Goal: Information Seeking & Learning: Learn about a topic

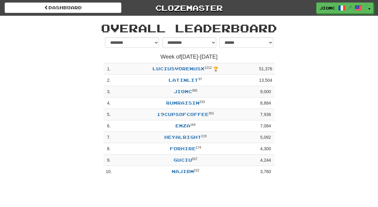
select select "**********"
click at [367, 7] on button "Toggle Dropdown" at bounding box center [369, 8] width 8 height 11
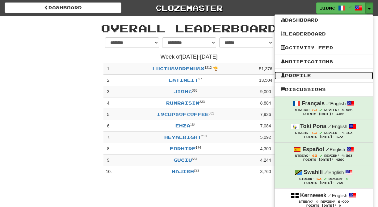
click at [317, 73] on link "Profile" at bounding box center [323, 76] width 98 height 8
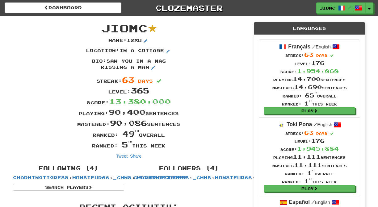
click at [227, 136] on div "Ranked: 49 th overall" at bounding box center [128, 133] width 241 height 11
click at [230, 140] on div "Ranked: 5 th this week" at bounding box center [128, 144] width 241 height 11
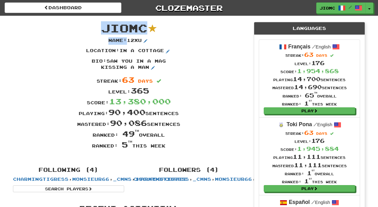
drag, startPoint x: 182, startPoint y: 145, endPoint x: 105, endPoint y: 27, distance: 141.7
click at [105, 27] on div "JioMc Name : 12xu Location : in a cottage Bio : saw you in a mag kissing a man …" at bounding box center [128, 88] width 241 height 145
click at [105, 27] on span "JioMc" at bounding box center [124, 27] width 46 height 13
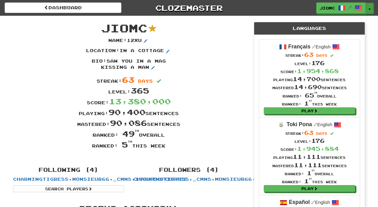
click at [369, 6] on button "Toggle Dropdown" at bounding box center [369, 8] width 8 height 11
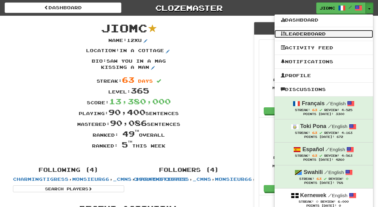
click at [344, 31] on link "Leaderboard" at bounding box center [323, 34] width 98 height 8
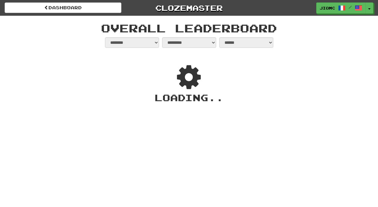
select select "**********"
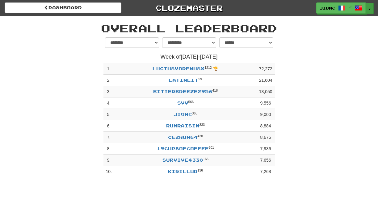
click at [367, 6] on button "Toggle Dropdown" at bounding box center [369, 8] width 8 height 11
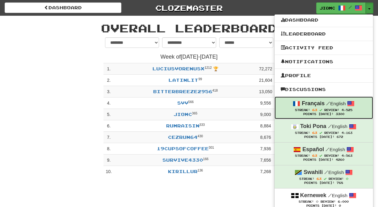
click at [316, 106] on strong "Français" at bounding box center [312, 103] width 23 height 6
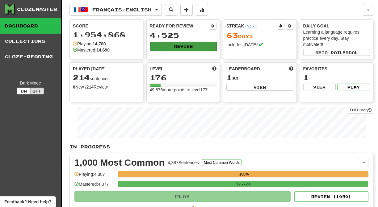
click at [181, 45] on button "Review" at bounding box center [183, 46] width 67 height 9
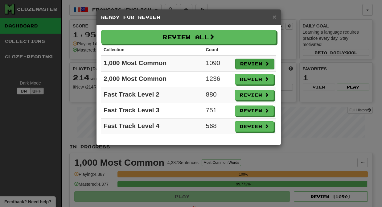
click at [247, 65] on button "Review" at bounding box center [254, 64] width 39 height 10
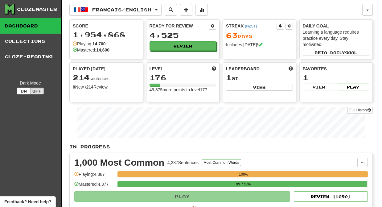
select select "********"
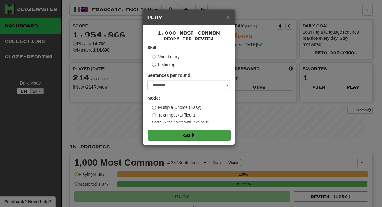
click at [204, 138] on button "Go" at bounding box center [189, 135] width 83 height 10
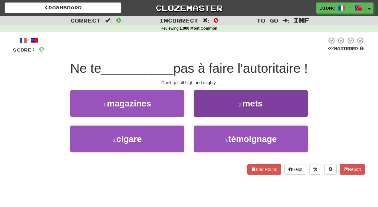
click at [204, 112] on button "2 . mets" at bounding box center [250, 103] width 114 height 27
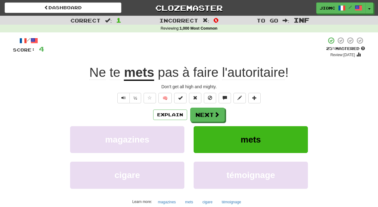
click at [228, 134] on button "mets" at bounding box center [250, 139] width 114 height 27
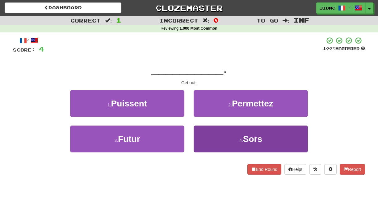
click at [218, 143] on button "4 . Sors" at bounding box center [250, 139] width 114 height 27
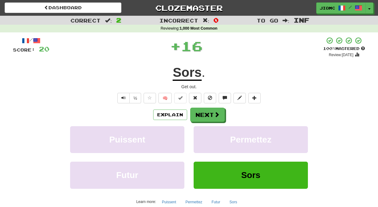
click at [218, 143] on button "Permettez" at bounding box center [250, 139] width 114 height 27
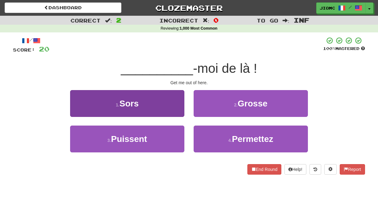
click at [179, 100] on button "1 . Sors" at bounding box center [127, 103] width 114 height 27
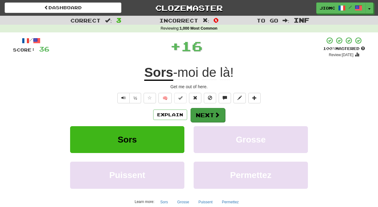
click at [201, 110] on button "Next" at bounding box center [207, 115] width 35 height 14
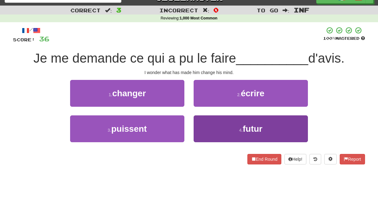
scroll to position [10, 0]
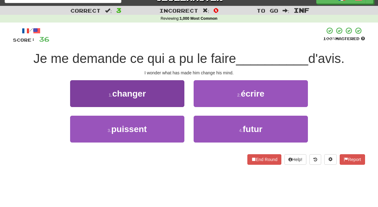
click at [179, 93] on button "1 . changer" at bounding box center [127, 93] width 114 height 27
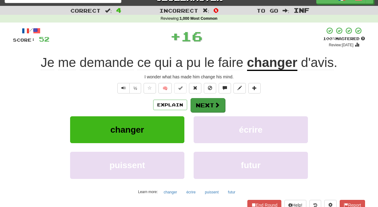
click at [208, 100] on button "Next" at bounding box center [207, 105] width 35 height 14
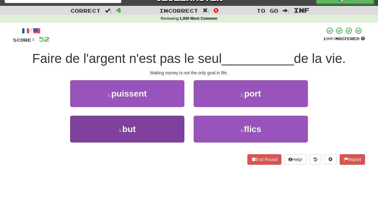
click at [170, 120] on button "3 . but" at bounding box center [127, 129] width 114 height 27
click at [170, 107] on button "1 . puissent" at bounding box center [127, 93] width 114 height 27
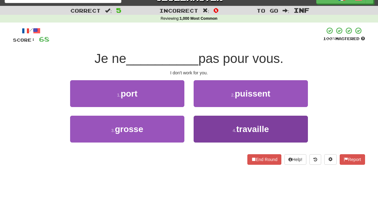
click at [205, 123] on button "4 . travaille" at bounding box center [250, 129] width 114 height 27
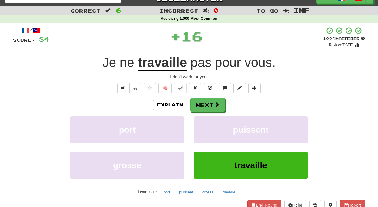
click at [205, 123] on button "puissent" at bounding box center [250, 129] width 114 height 27
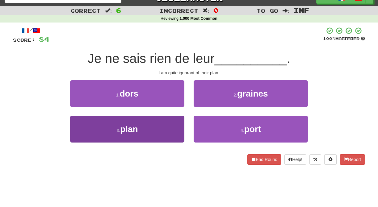
click at [167, 126] on button "3 . plan" at bounding box center [127, 129] width 114 height 27
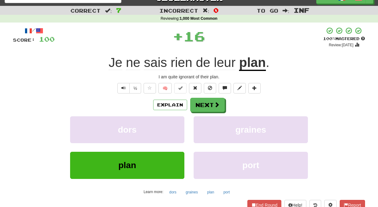
click at [167, 126] on button "dors" at bounding box center [127, 129] width 114 height 27
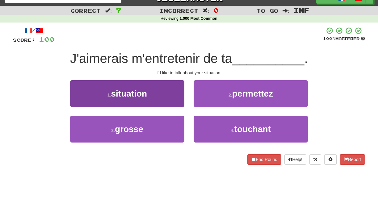
click at [170, 99] on button "1 . situation" at bounding box center [127, 93] width 114 height 27
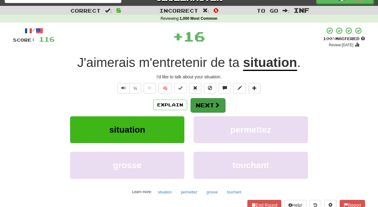
click at [192, 99] on button "Next" at bounding box center [207, 105] width 35 height 14
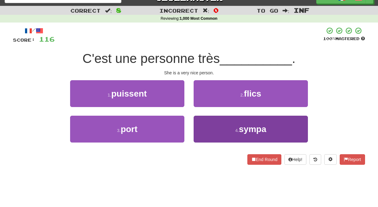
click at [210, 128] on button "4 . sympa" at bounding box center [250, 129] width 114 height 27
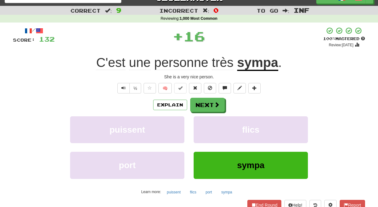
click at [210, 128] on button "flics" at bounding box center [250, 129] width 114 height 27
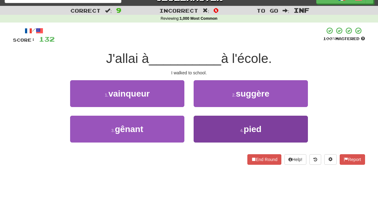
click at [201, 126] on button "4 . pied" at bounding box center [250, 129] width 114 height 27
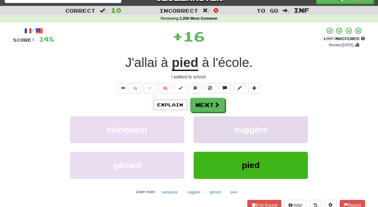
click at [201, 126] on button "suggère" at bounding box center [250, 129] width 114 height 27
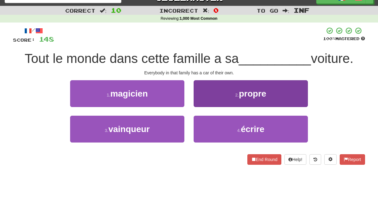
click at [198, 101] on button "2 . propre" at bounding box center [250, 93] width 114 height 27
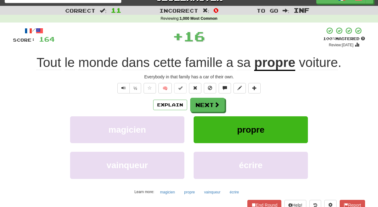
click at [198, 101] on button "Next" at bounding box center [207, 105] width 35 height 14
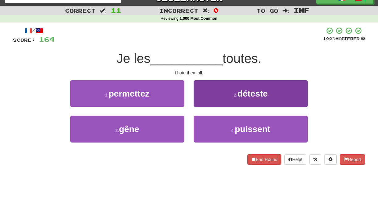
click at [197, 103] on button "2 . déteste" at bounding box center [250, 93] width 114 height 27
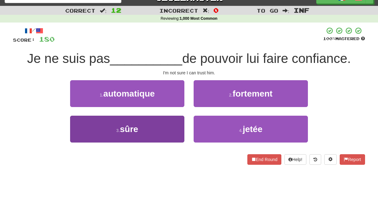
click at [164, 128] on button "3 . sûre" at bounding box center [127, 129] width 114 height 27
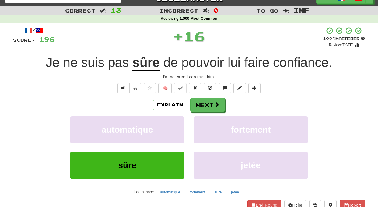
click at [164, 128] on button "automatique" at bounding box center [127, 129] width 114 height 27
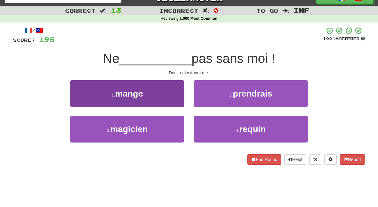
click at [175, 98] on button "1 . mange" at bounding box center [127, 93] width 114 height 27
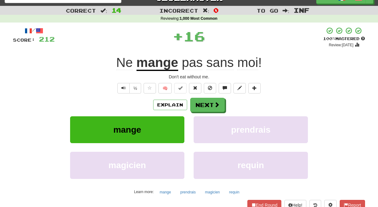
click at [201, 98] on div "Explain Next" at bounding box center [189, 105] width 352 height 14
click at [200, 101] on button "Next" at bounding box center [207, 105] width 35 height 14
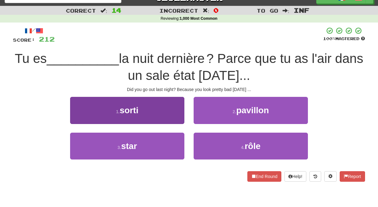
click at [174, 111] on button "1 . sorti" at bounding box center [127, 110] width 114 height 27
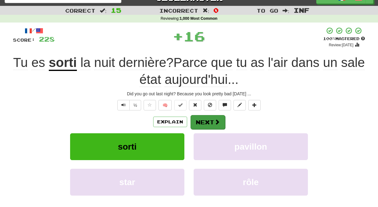
click at [205, 116] on button "Next" at bounding box center [207, 122] width 35 height 14
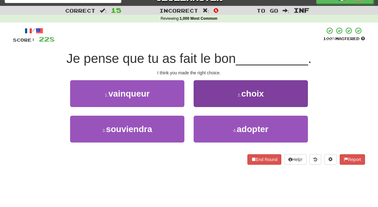
click at [203, 99] on button "2 . choix" at bounding box center [250, 93] width 114 height 27
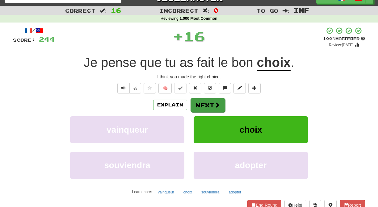
click at [202, 100] on button "Next" at bounding box center [207, 105] width 35 height 14
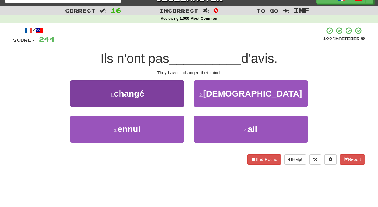
click at [176, 104] on button "1 . changé" at bounding box center [127, 93] width 114 height 27
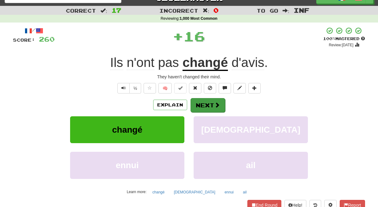
click at [192, 105] on button "Next" at bounding box center [207, 105] width 35 height 14
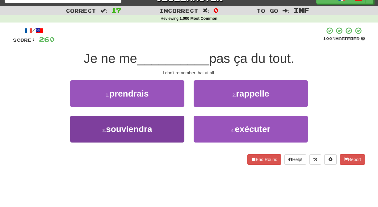
click at [177, 123] on button "3 . souviendra" at bounding box center [127, 129] width 114 height 27
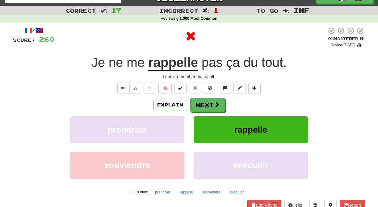
click at [177, 123] on button "prendrais" at bounding box center [127, 129] width 114 height 27
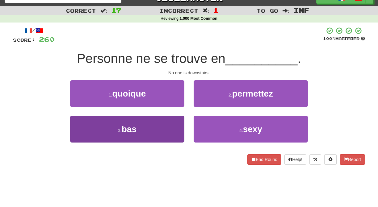
click at [181, 124] on button "3 . bas" at bounding box center [127, 129] width 114 height 27
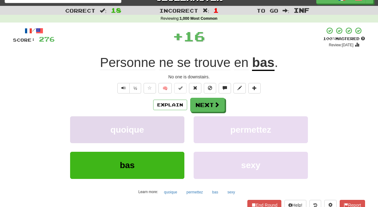
click at [180, 124] on button "quoique" at bounding box center [127, 129] width 114 height 27
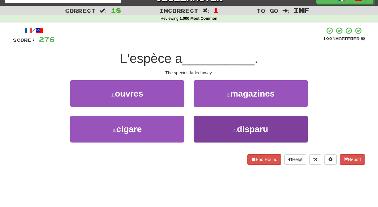
click at [204, 126] on button "4 . disparu" at bounding box center [250, 129] width 114 height 27
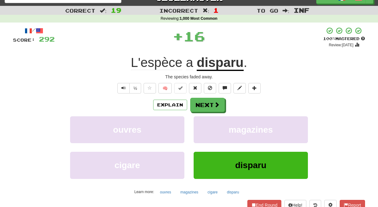
click at [204, 126] on button "magazines" at bounding box center [250, 129] width 114 height 27
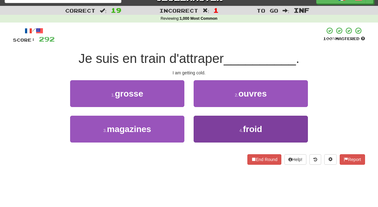
click at [202, 124] on button "4 . froid" at bounding box center [250, 129] width 114 height 27
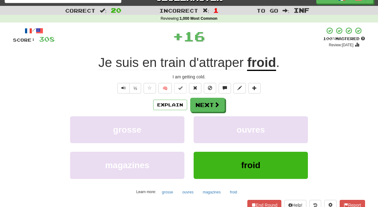
click at [202, 124] on button "ouvres" at bounding box center [250, 129] width 114 height 27
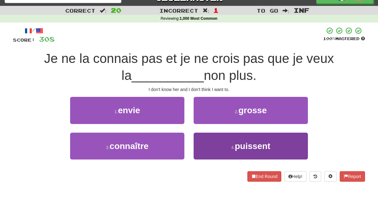
click at [199, 141] on button "4 . puissent" at bounding box center [250, 146] width 114 height 27
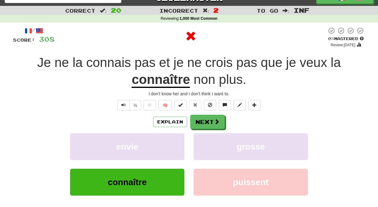
click at [199, 141] on button "grosse" at bounding box center [250, 146] width 114 height 27
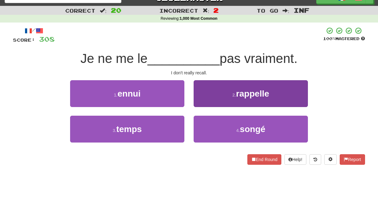
click at [201, 102] on button "2 . rappelle" at bounding box center [250, 93] width 114 height 27
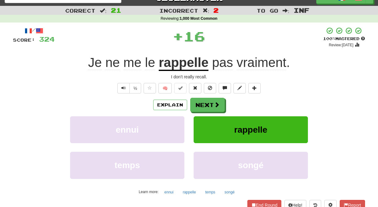
click at [200, 103] on button "Next" at bounding box center [207, 105] width 35 height 14
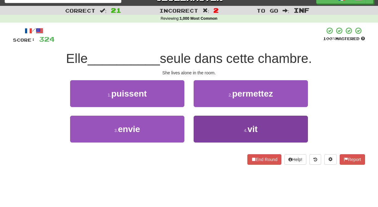
click at [200, 126] on button "4 . vit" at bounding box center [250, 129] width 114 height 27
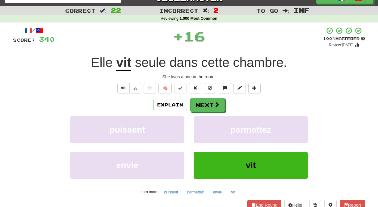
click at [200, 126] on button "permettez" at bounding box center [250, 129] width 114 height 27
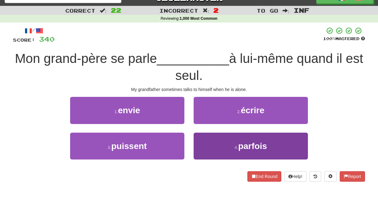
click at [206, 142] on button "4 . parfois" at bounding box center [250, 146] width 114 height 27
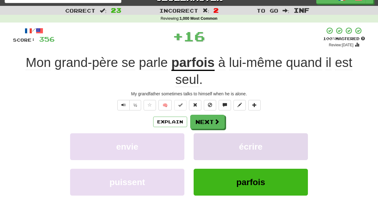
click at [206, 142] on button "écrire" at bounding box center [250, 146] width 114 height 27
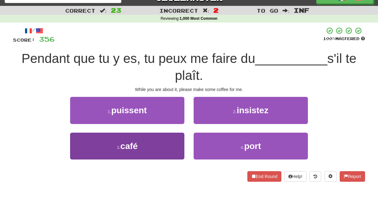
click at [161, 138] on button "3 . café" at bounding box center [127, 146] width 114 height 27
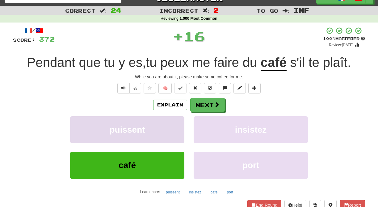
click at [163, 138] on button "puissent" at bounding box center [127, 129] width 114 height 27
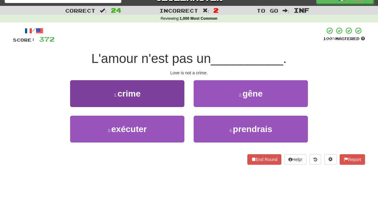
click at [171, 101] on button "1 . crime" at bounding box center [127, 93] width 114 height 27
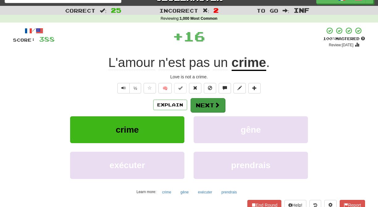
click at [209, 106] on button "Next" at bounding box center [207, 105] width 35 height 14
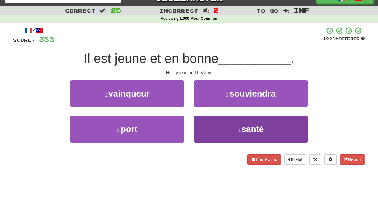
click at [193, 124] on button "4 . santé" at bounding box center [250, 129] width 114 height 27
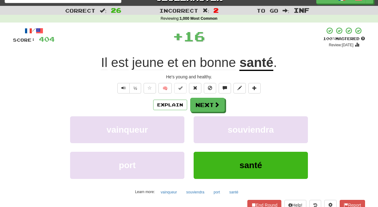
click at [193, 124] on button "souviendra" at bounding box center [250, 129] width 114 height 27
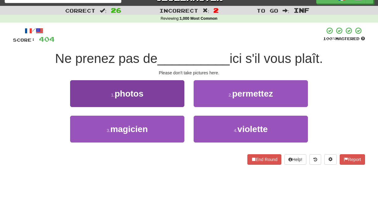
click at [183, 103] on button "1 . photos" at bounding box center [127, 93] width 114 height 27
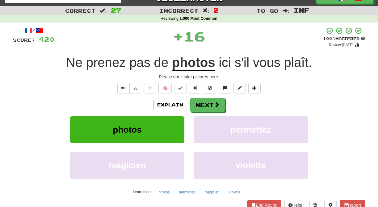
click at [214, 113] on div "Explain Next photos permettez magicien violette Learn more: photos permettez ma…" at bounding box center [189, 147] width 352 height 99
click at [207, 103] on button "Next" at bounding box center [207, 105] width 35 height 14
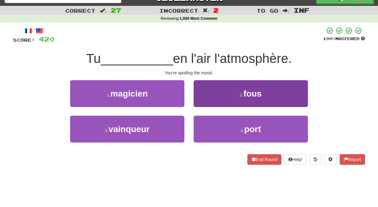
click at [208, 104] on button "2 . fous" at bounding box center [250, 93] width 114 height 27
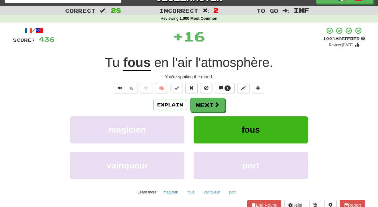
click at [208, 104] on button "Next" at bounding box center [207, 105] width 35 height 14
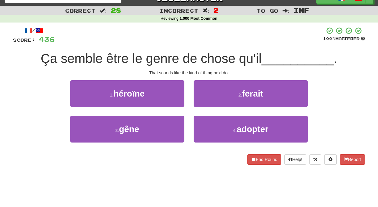
click at [208, 104] on button "2 . ferait" at bounding box center [250, 93] width 114 height 27
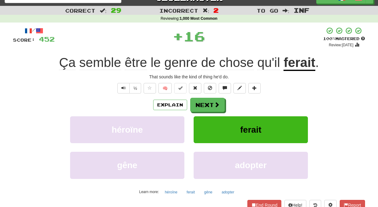
click at [208, 104] on button "Next" at bounding box center [207, 105] width 35 height 14
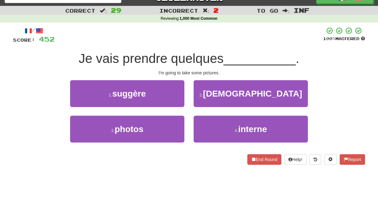
click at [174, 146] on div "3 . photos" at bounding box center [126, 133] width 123 height 35
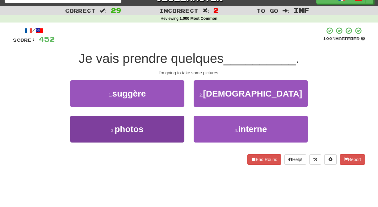
click at [172, 134] on button "3 . photos" at bounding box center [127, 129] width 114 height 27
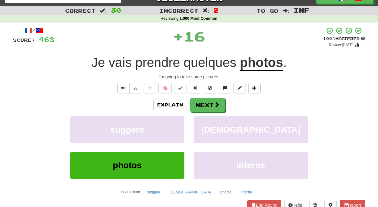
click at [172, 134] on button "suggère" at bounding box center [127, 129] width 114 height 27
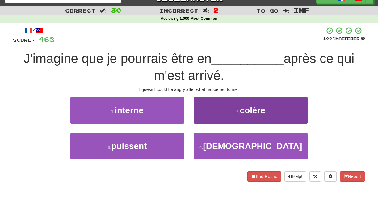
click at [196, 111] on button "2 . colère" at bounding box center [250, 110] width 114 height 27
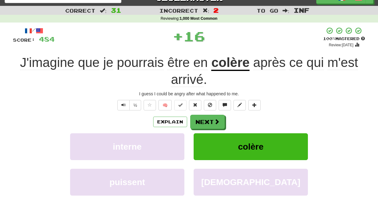
click at [196, 111] on div "/ Score: 484 + 16 100 % Mastered Review: 2025-12-21 J'imagine que je pourrais ê…" at bounding box center [189, 132] width 352 height 210
click at [202, 123] on button "Next" at bounding box center [207, 122] width 35 height 14
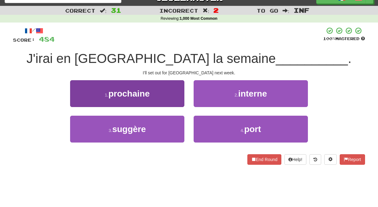
click at [175, 106] on button "1 . prochaine" at bounding box center [127, 93] width 114 height 27
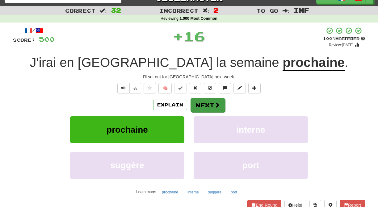
click at [204, 103] on button "Next" at bounding box center [207, 105] width 35 height 14
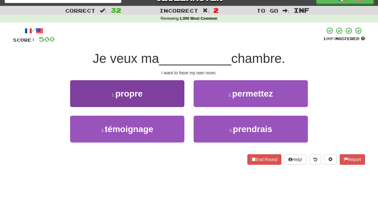
click at [177, 100] on button "1 . propre" at bounding box center [127, 93] width 114 height 27
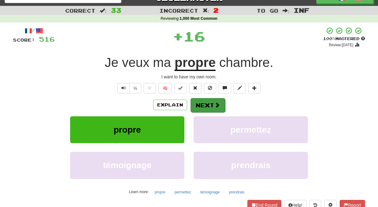
click at [202, 101] on button "Next" at bounding box center [207, 105] width 35 height 14
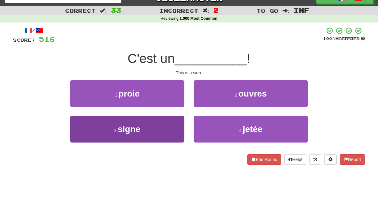
click at [172, 131] on button "3 . signe" at bounding box center [127, 129] width 114 height 27
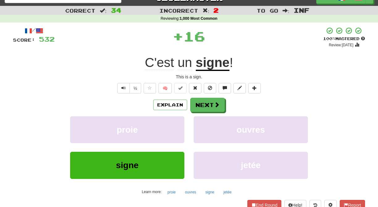
click at [172, 131] on button "proie" at bounding box center [127, 129] width 114 height 27
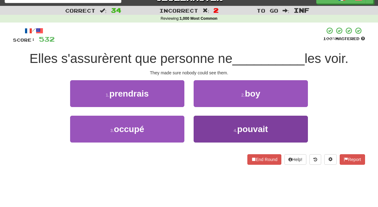
click at [204, 122] on button "4 . pouvait" at bounding box center [250, 129] width 114 height 27
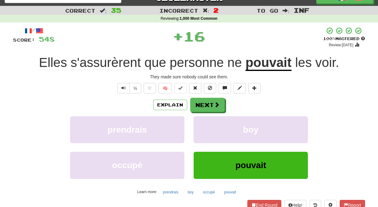
click at [204, 122] on button "boy" at bounding box center [250, 129] width 114 height 27
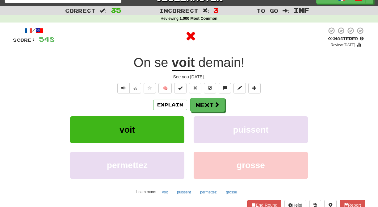
click at [204, 122] on button "puissent" at bounding box center [250, 129] width 114 height 27
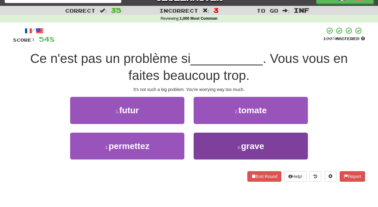
click at [204, 140] on button "4 . grave" at bounding box center [250, 146] width 114 height 27
click at [204, 124] on button "2 . tomate" at bounding box center [250, 110] width 114 height 27
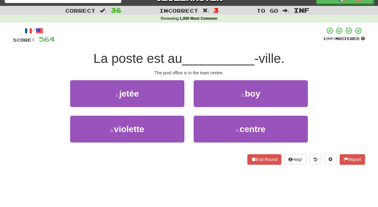
click at [204, 140] on button "4 . centre" at bounding box center [250, 129] width 114 height 27
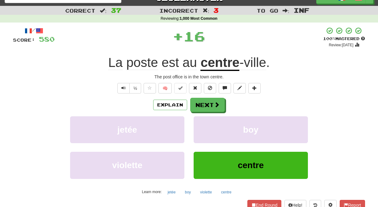
click at [204, 140] on button "boy" at bounding box center [250, 129] width 114 height 27
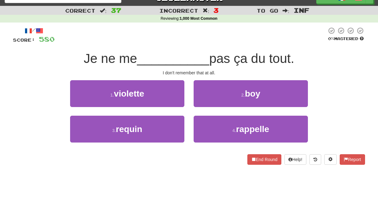
click at [204, 140] on button "4 . rappelle" at bounding box center [250, 129] width 114 height 27
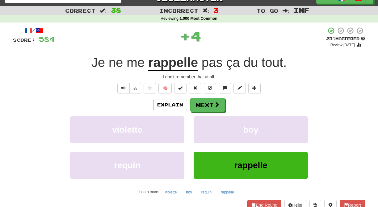
click at [204, 140] on button "boy" at bounding box center [250, 129] width 114 height 27
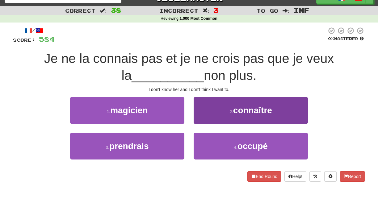
click at [202, 118] on button "2 . connaître" at bounding box center [250, 110] width 114 height 27
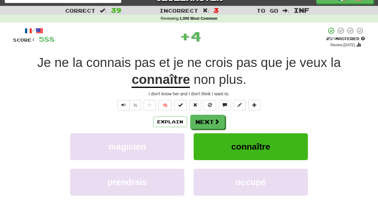
click at [202, 118] on button "Next" at bounding box center [207, 122] width 35 height 14
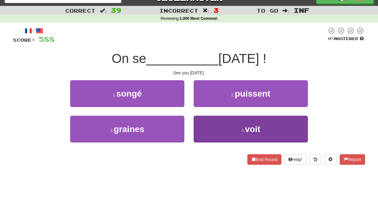
click at [202, 124] on button "4 . voit" at bounding box center [250, 129] width 114 height 27
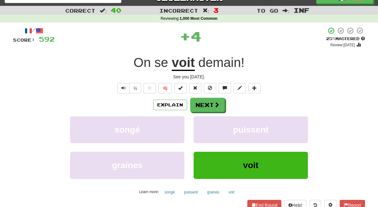
click at [202, 124] on button "puissent" at bounding box center [250, 129] width 114 height 27
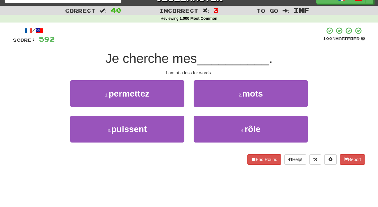
click at [202, 124] on button "4 . rôle" at bounding box center [250, 129] width 114 height 27
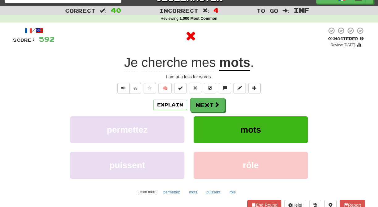
click at [202, 124] on button "mots" at bounding box center [250, 129] width 114 height 27
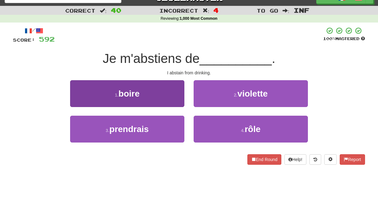
click at [169, 106] on button "1 . boire" at bounding box center [127, 93] width 114 height 27
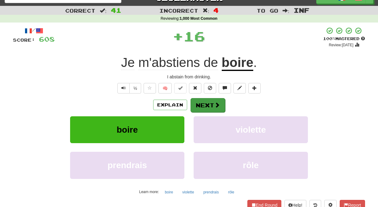
click at [199, 102] on button "Next" at bounding box center [207, 105] width 35 height 14
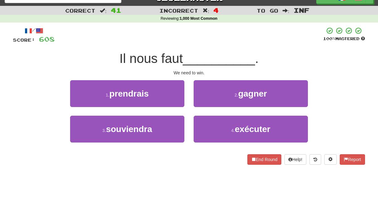
click at [199, 102] on button "2 . gagner" at bounding box center [250, 93] width 114 height 27
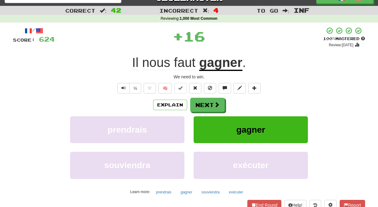
click at [199, 102] on button "Next" at bounding box center [207, 105] width 35 height 14
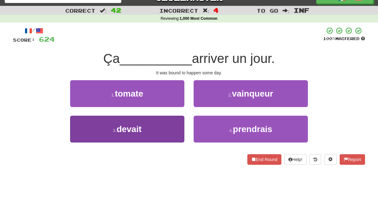
click at [177, 126] on button "3 . devait" at bounding box center [127, 129] width 114 height 27
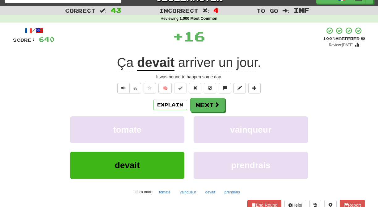
click at [177, 126] on button "tomate" at bounding box center [127, 129] width 114 height 27
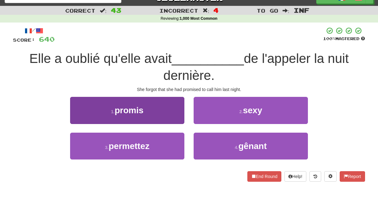
click at [179, 111] on button "1 . promis" at bounding box center [127, 110] width 114 height 27
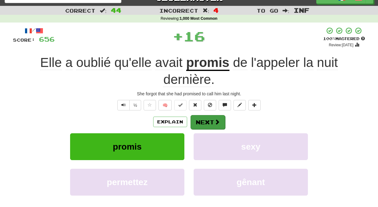
click at [203, 122] on button "Next" at bounding box center [207, 122] width 35 height 14
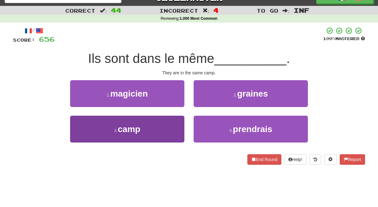
click at [177, 129] on button "3 . camp" at bounding box center [127, 129] width 114 height 27
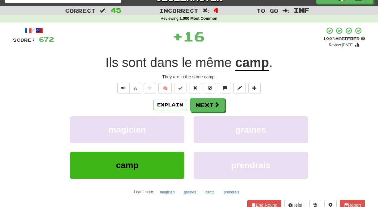
click at [177, 129] on button "magicien" at bounding box center [127, 129] width 114 height 27
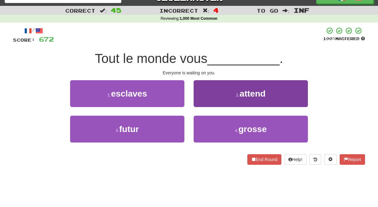
click at [203, 105] on button "2 . attend" at bounding box center [250, 93] width 114 height 27
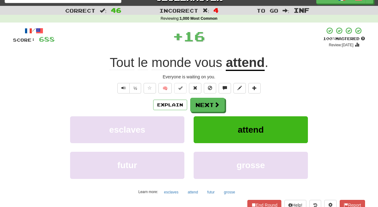
click at [203, 105] on button "Next" at bounding box center [207, 105] width 35 height 14
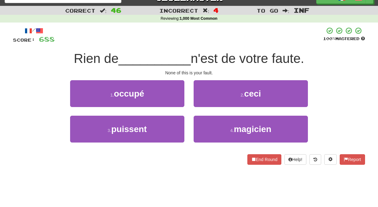
click at [203, 105] on button "2 . ceci" at bounding box center [250, 93] width 114 height 27
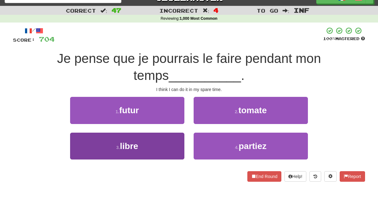
click at [172, 147] on button "3 . libre" at bounding box center [127, 146] width 114 height 27
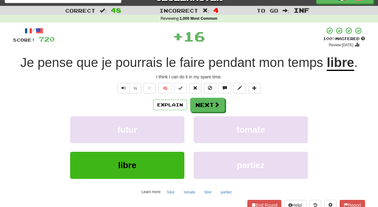
click at [172, 147] on div "futur" at bounding box center [126, 133] width 123 height 35
click at [175, 137] on button "futur" at bounding box center [127, 129] width 114 height 27
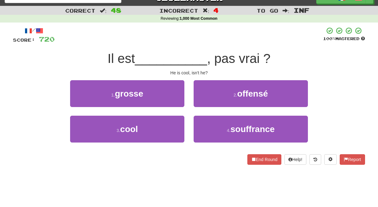
click at [175, 137] on button "3 . cool" at bounding box center [127, 129] width 114 height 27
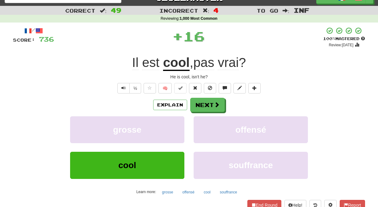
click at [175, 137] on button "grosse" at bounding box center [127, 129] width 114 height 27
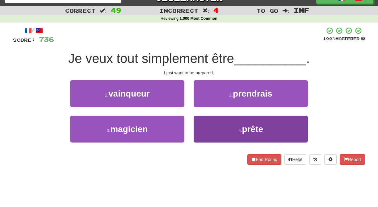
click at [205, 132] on button "4 . prête" at bounding box center [250, 129] width 114 height 27
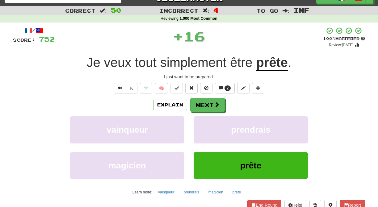
click at [205, 132] on button "prendrais" at bounding box center [250, 129] width 114 height 27
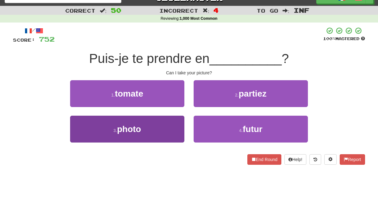
click at [175, 127] on button "3 . photo" at bounding box center [127, 129] width 114 height 27
click at [175, 107] on button "1 . tomate" at bounding box center [127, 93] width 114 height 27
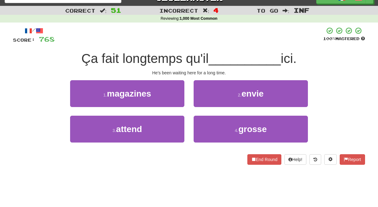
click at [175, 127] on button "3 . attend" at bounding box center [127, 129] width 114 height 27
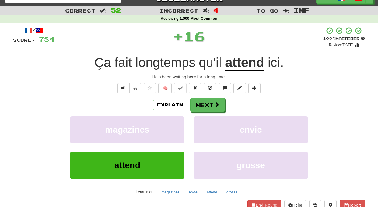
click at [175, 127] on button "magazines" at bounding box center [127, 129] width 114 height 27
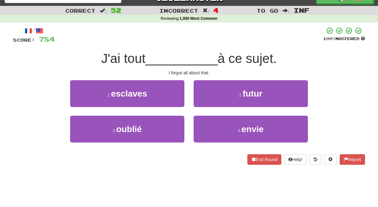
click at [175, 127] on button "3 . oublié" at bounding box center [127, 129] width 114 height 27
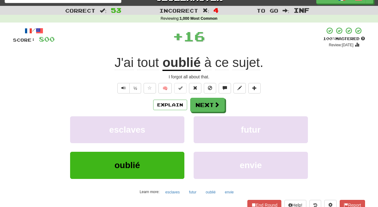
click at [175, 127] on button "esclaves" at bounding box center [127, 129] width 114 height 27
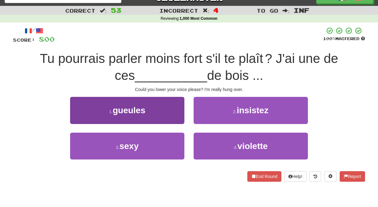
click at [178, 113] on button "1 . gueules" at bounding box center [127, 110] width 114 height 27
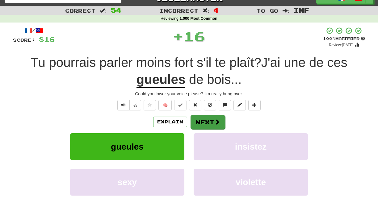
click at [200, 117] on button "Next" at bounding box center [207, 122] width 35 height 14
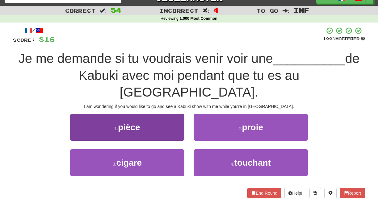
click at [178, 114] on button "1 . pièce" at bounding box center [127, 127] width 114 height 27
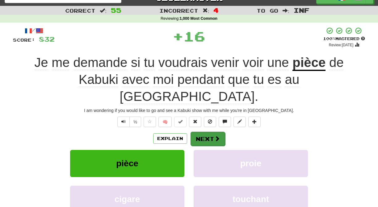
click at [197, 132] on button "Next" at bounding box center [207, 139] width 35 height 14
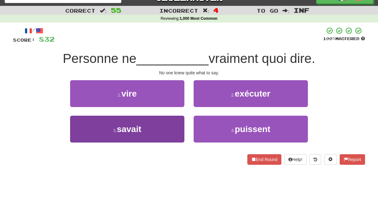
click at [180, 123] on button "3 . savait" at bounding box center [127, 129] width 114 height 27
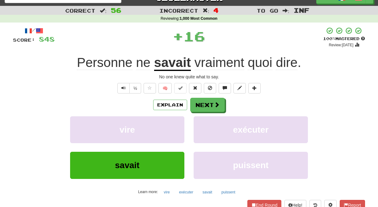
click at [180, 123] on button "vire" at bounding box center [127, 129] width 114 height 27
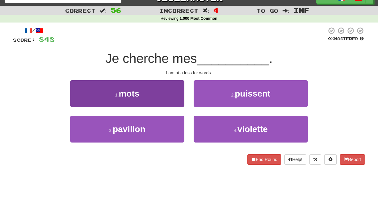
click at [168, 90] on button "1 . mots" at bounding box center [127, 93] width 114 height 27
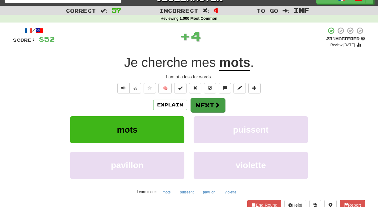
click at [204, 103] on button "Next" at bounding box center [207, 105] width 35 height 14
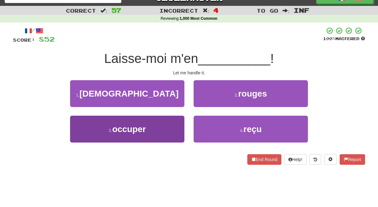
click at [174, 126] on button "3 . occuper" at bounding box center [127, 129] width 114 height 27
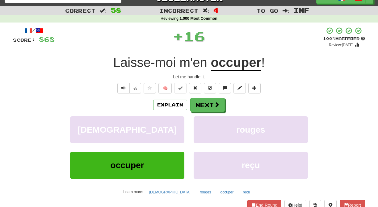
click at [174, 126] on button "rabbin" at bounding box center [127, 129] width 114 height 27
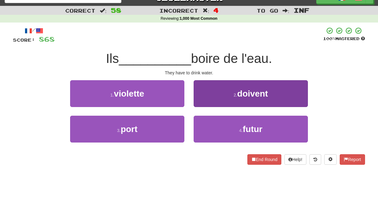
click at [208, 102] on button "2 . doivent" at bounding box center [250, 93] width 114 height 27
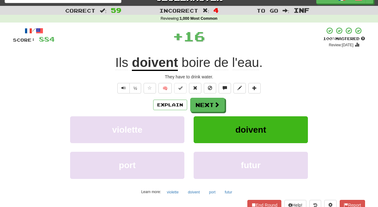
click at [208, 102] on button "Next" at bounding box center [207, 105] width 35 height 14
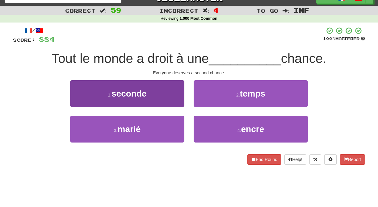
click at [154, 101] on button "1 . seconde" at bounding box center [127, 93] width 114 height 27
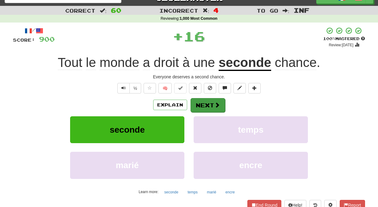
click at [211, 100] on button "Next" at bounding box center [207, 105] width 35 height 14
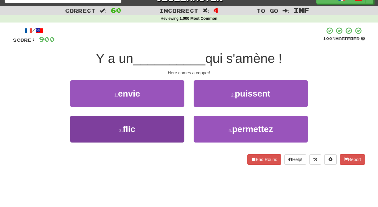
click at [157, 130] on button "3 . flic" at bounding box center [127, 129] width 114 height 27
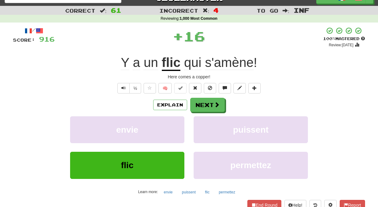
click at [157, 130] on button "envie" at bounding box center [127, 129] width 114 height 27
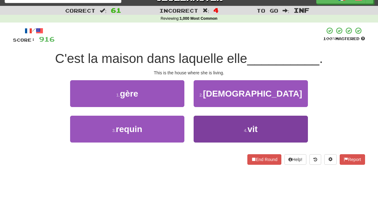
click at [194, 126] on button "4 . vit" at bounding box center [250, 129] width 114 height 27
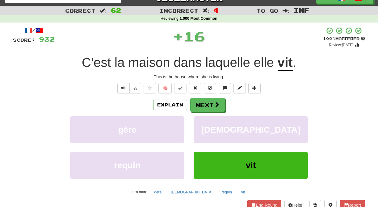
click at [194, 126] on button "rabbin" at bounding box center [250, 129] width 114 height 27
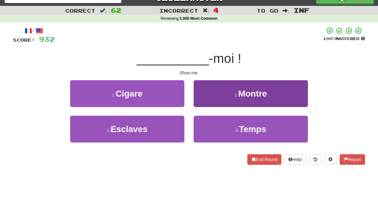
click at [205, 101] on button "2 . Montre" at bounding box center [250, 93] width 114 height 27
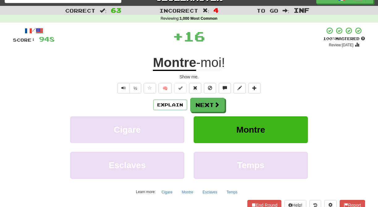
click at [205, 101] on button "Next" at bounding box center [207, 105] width 35 height 14
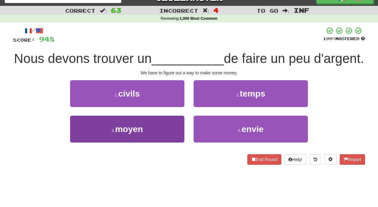
click at [167, 142] on button "3 . moyen" at bounding box center [127, 129] width 114 height 27
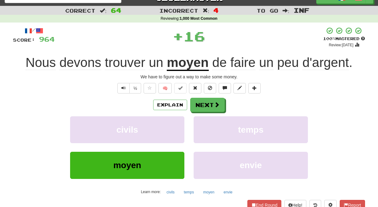
click at [167, 144] on div "civils" at bounding box center [126, 133] width 123 height 35
click at [170, 136] on button "civils" at bounding box center [127, 129] width 114 height 27
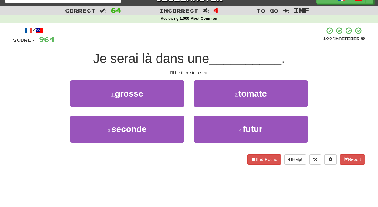
click at [170, 136] on button "3 . seconde" at bounding box center [127, 129] width 114 height 27
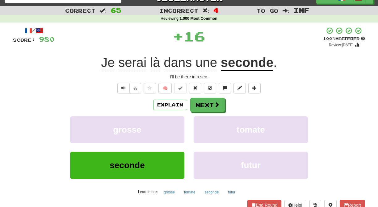
click at [170, 136] on button "grosse" at bounding box center [127, 129] width 114 height 27
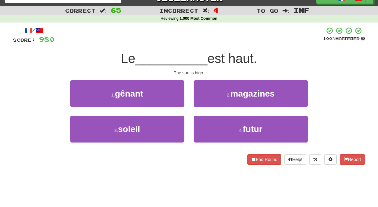
click at [170, 136] on button "3 . soleil" at bounding box center [127, 129] width 114 height 27
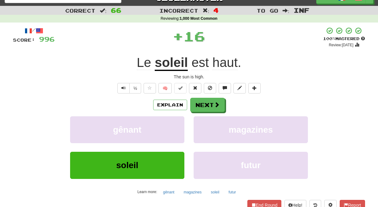
click at [170, 136] on button "gênant" at bounding box center [127, 129] width 114 height 27
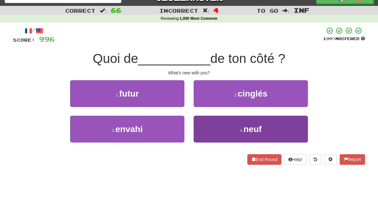
click at [206, 125] on button "4 . neuf" at bounding box center [250, 129] width 114 height 27
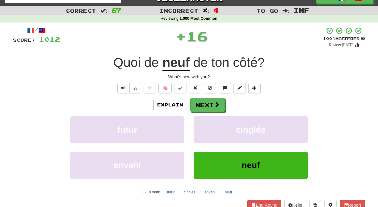
click at [206, 125] on button "cinglés" at bounding box center [250, 129] width 114 height 27
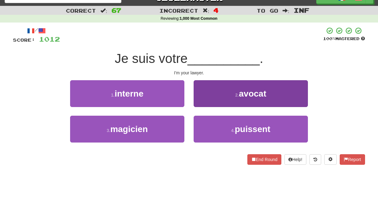
click at [200, 104] on button "2 . avocat" at bounding box center [250, 93] width 114 height 27
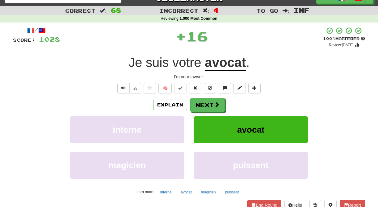
click at [200, 104] on button "Next" at bounding box center [207, 105] width 35 height 14
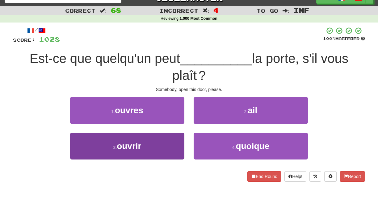
click at [171, 146] on button "3 . ouvrir" at bounding box center [127, 146] width 114 height 27
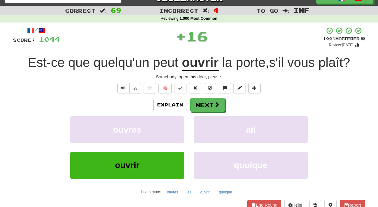
click at [171, 146] on div "ouvres" at bounding box center [126, 133] width 123 height 35
click at [172, 135] on button "ouvres" at bounding box center [127, 129] width 114 height 27
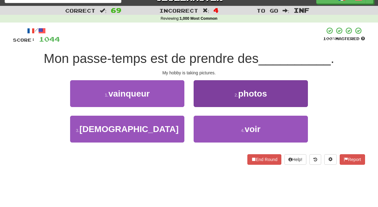
click at [201, 102] on button "2 . photos" at bounding box center [250, 93] width 114 height 27
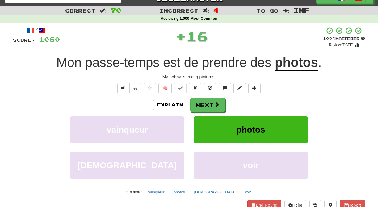
click at [201, 102] on button "Next" at bounding box center [207, 105] width 35 height 14
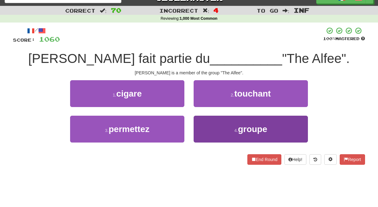
click at [206, 125] on button "4 . groupe" at bounding box center [250, 129] width 114 height 27
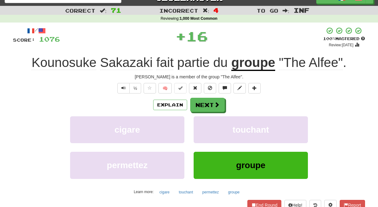
click at [206, 125] on button "touchant" at bounding box center [250, 129] width 114 height 27
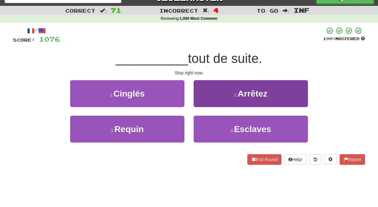
click at [205, 102] on button "2 . Arrêtez" at bounding box center [250, 93] width 114 height 27
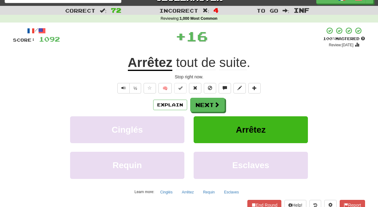
click at [205, 102] on button "Next" at bounding box center [207, 105] width 35 height 14
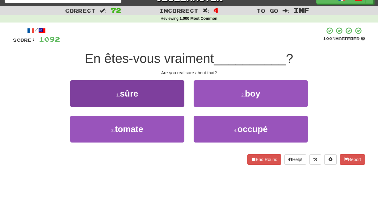
click at [170, 101] on button "1 . sûre" at bounding box center [127, 93] width 114 height 27
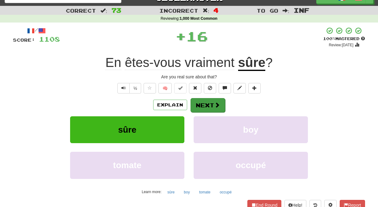
click at [196, 102] on button "Next" at bounding box center [207, 105] width 35 height 14
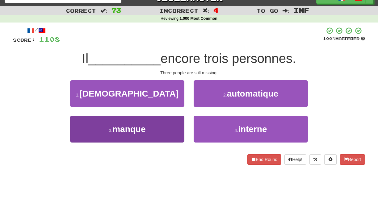
click at [174, 129] on button "3 . manque" at bounding box center [127, 129] width 114 height 27
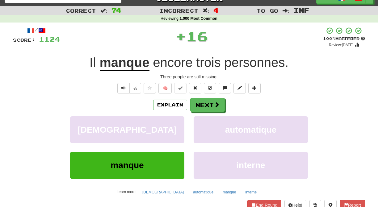
click at [174, 129] on button "rabbin" at bounding box center [127, 129] width 114 height 27
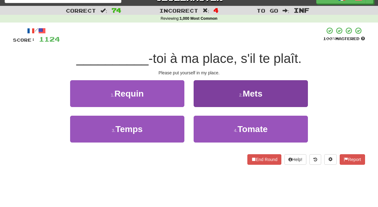
click at [206, 99] on button "2 . Mets" at bounding box center [250, 93] width 114 height 27
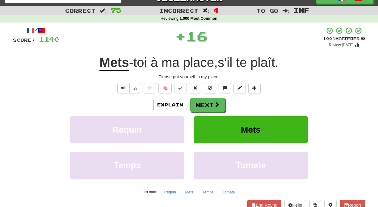
click at [206, 99] on button "Next" at bounding box center [207, 105] width 35 height 14
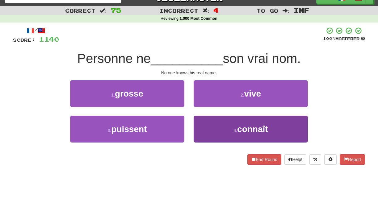
click at [204, 122] on button "4 . connaît" at bounding box center [250, 129] width 114 height 27
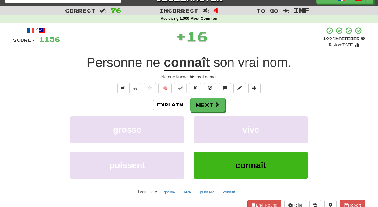
click at [204, 122] on button "vive" at bounding box center [250, 129] width 114 height 27
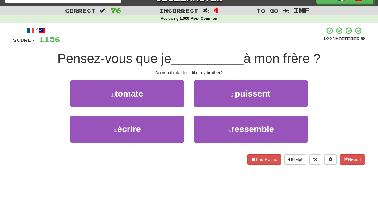
click at [204, 122] on button "4 . ressemble" at bounding box center [250, 129] width 114 height 27
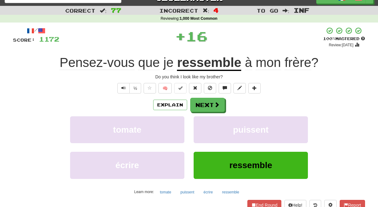
click at [204, 122] on button "puissent" at bounding box center [250, 129] width 114 height 27
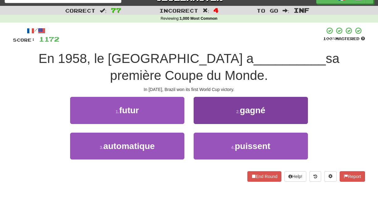
click at [200, 115] on button "2 . gagné" at bounding box center [250, 110] width 114 height 27
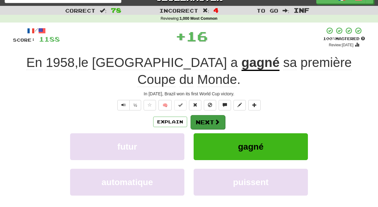
click at [199, 115] on button "Next" at bounding box center [207, 122] width 35 height 14
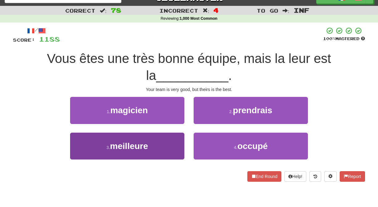
click at [170, 153] on button "3 . meilleure" at bounding box center [127, 146] width 114 height 27
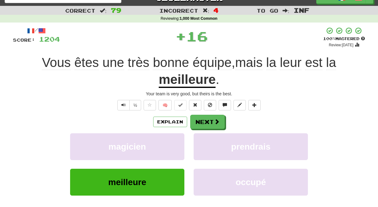
click at [170, 153] on button "magicien" at bounding box center [127, 146] width 114 height 27
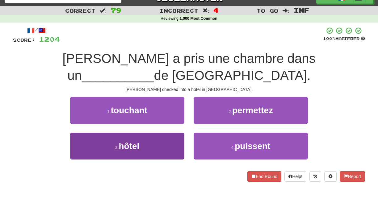
click at [175, 133] on button "3 . hôtel" at bounding box center [127, 146] width 114 height 27
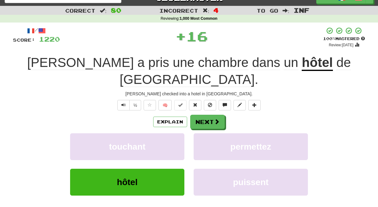
click at [175, 133] on button "touchant" at bounding box center [127, 146] width 114 height 27
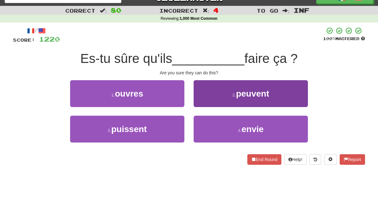
click at [201, 100] on button "2 . peuvent" at bounding box center [250, 93] width 114 height 27
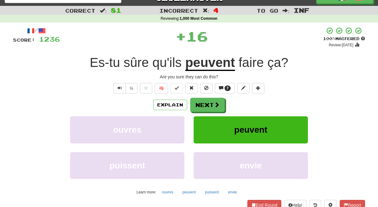
click at [201, 100] on button "Next" at bounding box center [207, 105] width 35 height 14
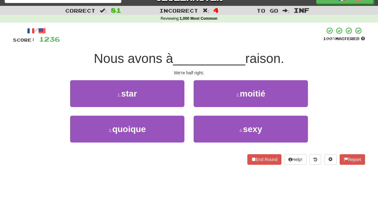
click at [201, 100] on button "2 . moitié" at bounding box center [250, 93] width 114 height 27
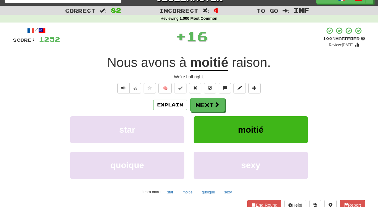
click at [201, 100] on button "Next" at bounding box center [207, 105] width 35 height 14
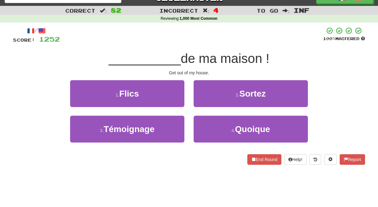
click at [201, 100] on button "2 . Sortez" at bounding box center [250, 93] width 114 height 27
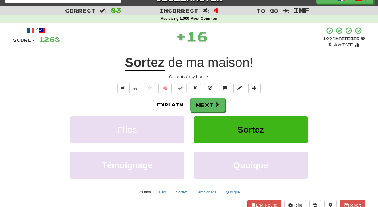
click at [201, 100] on button "Next" at bounding box center [207, 105] width 35 height 14
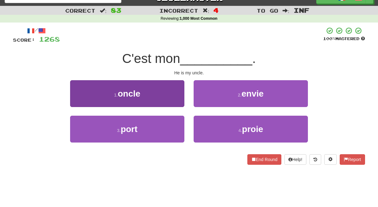
click at [171, 101] on button "1 . oncle" at bounding box center [127, 93] width 114 height 27
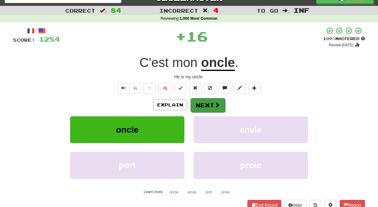
click at [211, 105] on button "Next" at bounding box center [207, 105] width 35 height 14
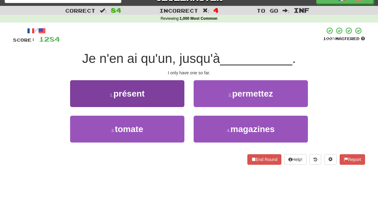
click at [171, 102] on button "1 . présent" at bounding box center [127, 93] width 114 height 27
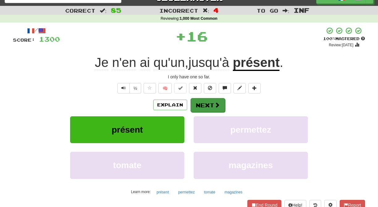
click at [212, 103] on button "Next" at bounding box center [207, 105] width 35 height 14
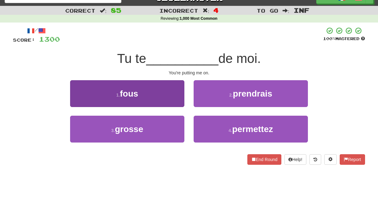
click at [170, 98] on button "1 . fous" at bounding box center [127, 93] width 114 height 27
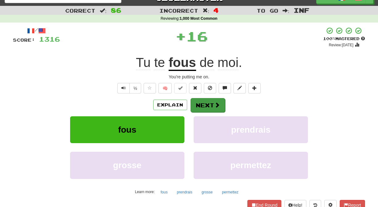
click at [204, 104] on button "Next" at bounding box center [207, 105] width 35 height 14
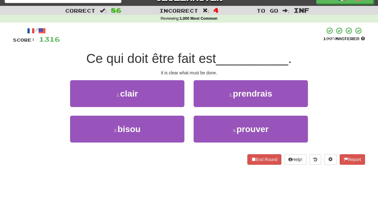
click at [204, 104] on button "2 . prendrais" at bounding box center [250, 93] width 114 height 27
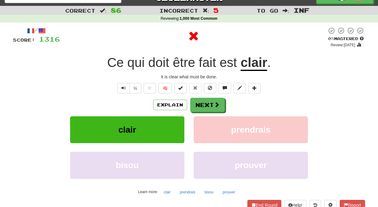
click at [204, 104] on button "Next" at bounding box center [207, 105] width 35 height 14
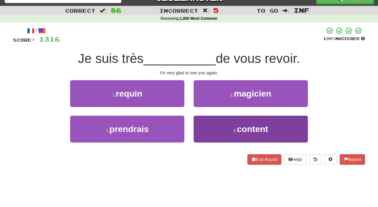
click at [200, 120] on button "4 . content" at bounding box center [250, 129] width 114 height 27
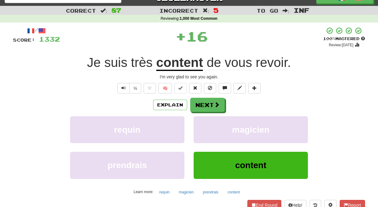
click at [200, 120] on button "magicien" at bounding box center [250, 129] width 114 height 27
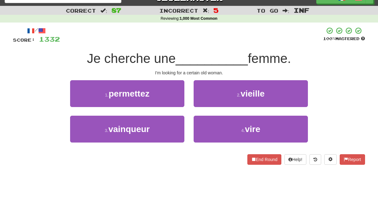
click at [200, 120] on button "4 . vire" at bounding box center [250, 129] width 114 height 27
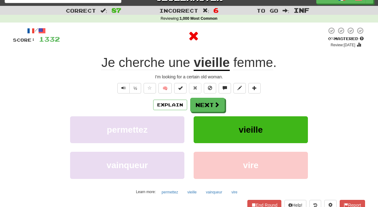
click at [200, 120] on button "vieille" at bounding box center [250, 129] width 114 height 27
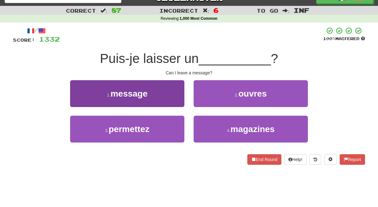
click at [165, 96] on button "1 . message" at bounding box center [127, 93] width 114 height 27
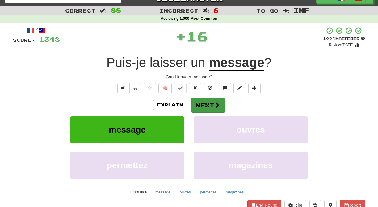
click at [211, 107] on button "Next" at bounding box center [207, 105] width 35 height 14
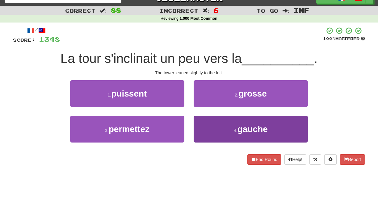
click at [202, 123] on button "4 . gauche" at bounding box center [250, 129] width 114 height 27
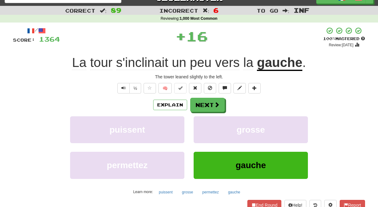
click at [202, 123] on button "grosse" at bounding box center [250, 129] width 114 height 27
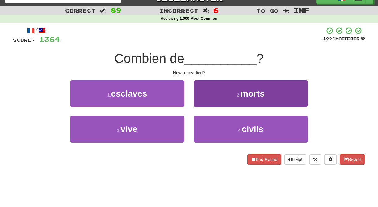
click at [206, 97] on button "2 . morts" at bounding box center [250, 93] width 114 height 27
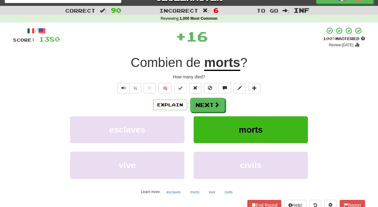
click at [206, 97] on div "/ Score: 1380 + 16 100 % Mastered Review: 2025-12-21 Combien de morts ? How man…" at bounding box center [189, 123] width 352 height 193
click at [206, 104] on button "Next" at bounding box center [207, 105] width 35 height 14
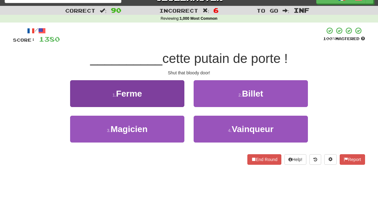
click at [176, 95] on button "1 . Ferme" at bounding box center [127, 93] width 114 height 27
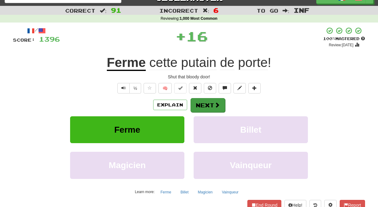
click at [201, 104] on button "Next" at bounding box center [207, 105] width 35 height 14
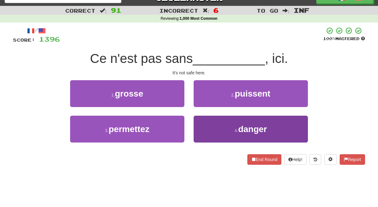
click at [206, 123] on button "4 . danger" at bounding box center [250, 129] width 114 height 27
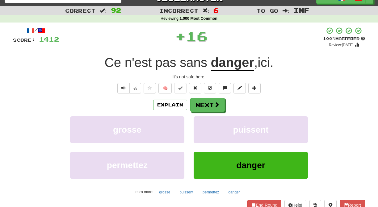
click at [206, 123] on button "puissent" at bounding box center [250, 129] width 114 height 27
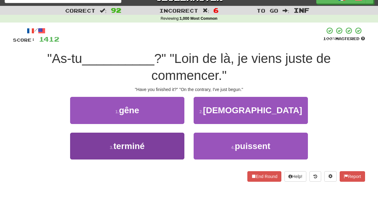
click at [175, 144] on button "3 . terminé" at bounding box center [127, 146] width 114 height 27
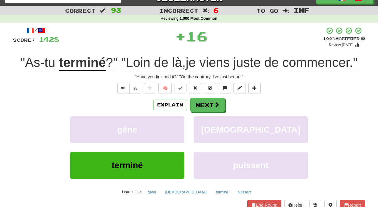
click at [175, 144] on div "gêne" at bounding box center [126, 133] width 123 height 35
click at [175, 134] on button "gêne" at bounding box center [127, 129] width 114 height 27
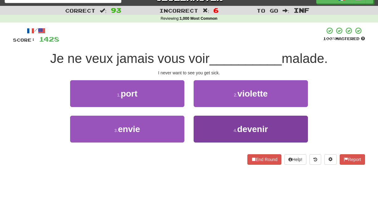
click at [203, 123] on button "4 . devenir" at bounding box center [250, 129] width 114 height 27
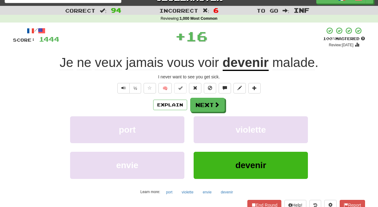
click at [203, 123] on button "violette" at bounding box center [250, 129] width 114 height 27
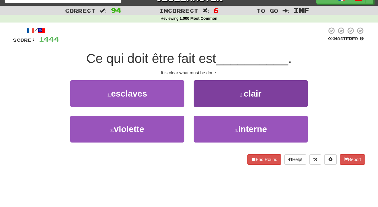
click at [204, 102] on button "2 . clair" at bounding box center [250, 93] width 114 height 27
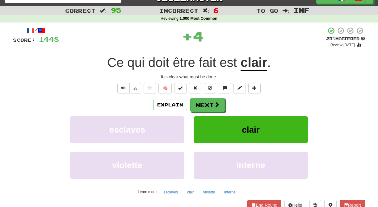
click at [204, 102] on button "Next" at bounding box center [207, 105] width 35 height 14
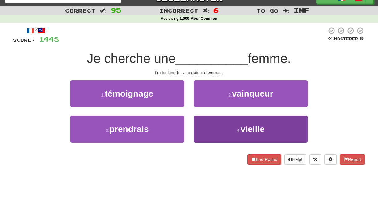
click at [208, 125] on button "4 . vieille" at bounding box center [250, 129] width 114 height 27
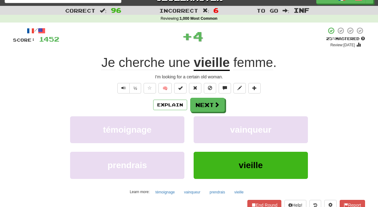
click at [208, 125] on button "vainqueur" at bounding box center [250, 129] width 114 height 27
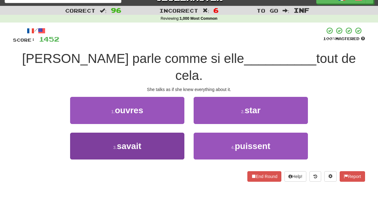
click at [157, 133] on button "3 . savait" at bounding box center [127, 146] width 114 height 27
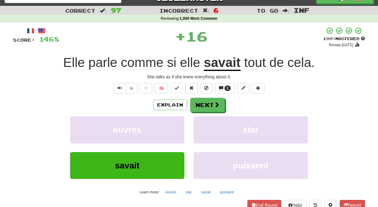
click at [157, 125] on button "ouvres" at bounding box center [127, 129] width 114 height 27
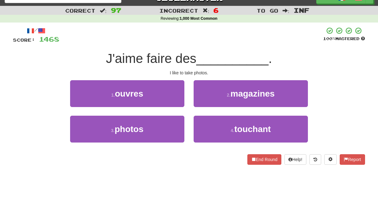
click at [157, 125] on button "3 . photos" at bounding box center [127, 129] width 114 height 27
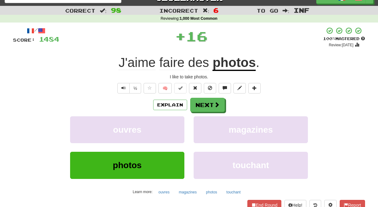
click at [157, 125] on button "ouvres" at bounding box center [127, 129] width 114 height 27
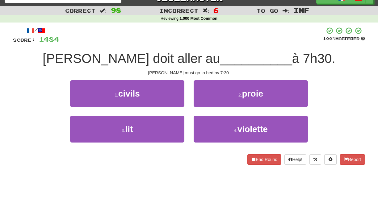
click at [157, 125] on button "3 . lit" at bounding box center [127, 129] width 114 height 27
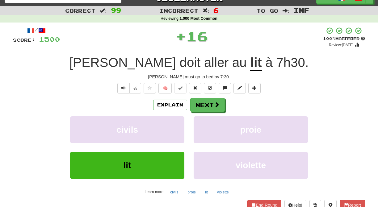
click at [157, 125] on button "civils" at bounding box center [127, 129] width 114 height 27
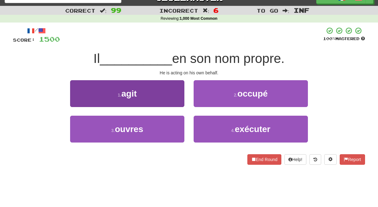
click at [178, 102] on button "1 . agit" at bounding box center [127, 93] width 114 height 27
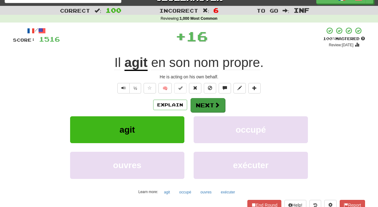
click at [202, 105] on button "Next" at bounding box center [207, 105] width 35 height 14
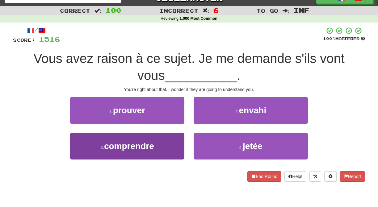
click at [175, 142] on button "3 . comprendre" at bounding box center [127, 146] width 114 height 27
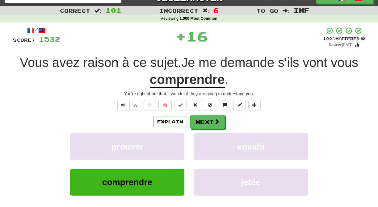
click at [175, 142] on button "prouver" at bounding box center [127, 146] width 114 height 27
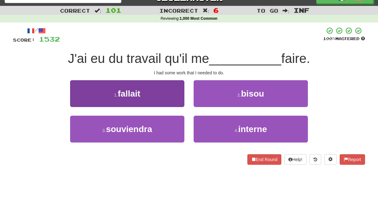
click at [176, 103] on button "1 . fallait" at bounding box center [127, 93] width 114 height 27
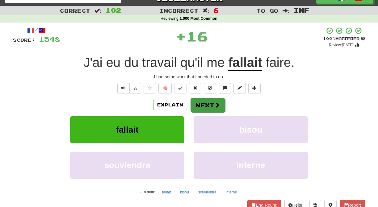
click at [207, 102] on button "Next" at bounding box center [207, 105] width 35 height 14
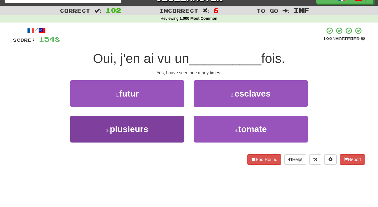
click at [163, 134] on button "3 . plusieurs" at bounding box center [127, 129] width 114 height 27
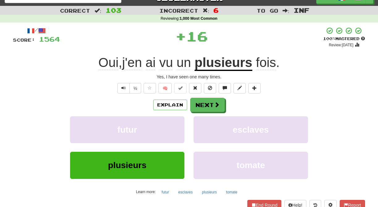
click at [163, 134] on button "futur" at bounding box center [127, 129] width 114 height 27
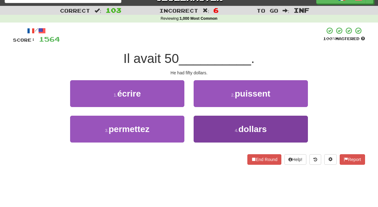
click at [200, 127] on button "4 . dollars" at bounding box center [250, 129] width 114 height 27
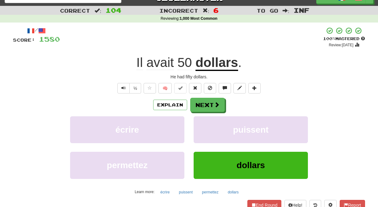
click at [200, 127] on button "puissent" at bounding box center [250, 129] width 114 height 27
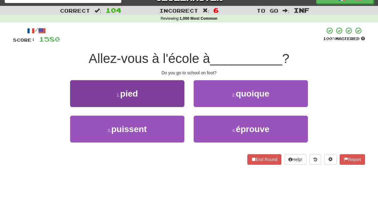
click at [176, 103] on button "1 . pied" at bounding box center [127, 93] width 114 height 27
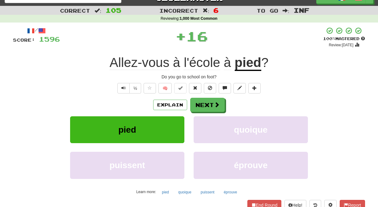
click at [192, 106] on button "Next" at bounding box center [207, 105] width 35 height 14
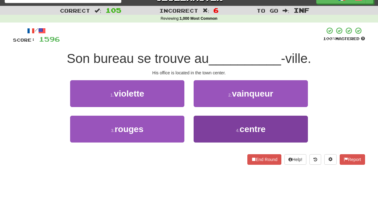
click at [204, 121] on button "4 . centre" at bounding box center [250, 129] width 114 height 27
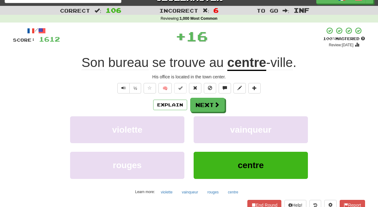
click at [204, 121] on button "vainqueur" at bounding box center [250, 129] width 114 height 27
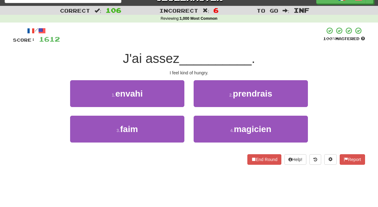
click at [187, 121] on div "3 . faim" at bounding box center [126, 133] width 123 height 35
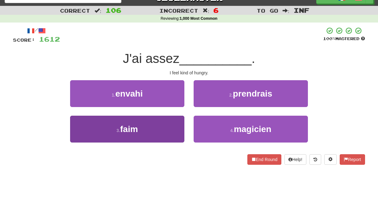
click at [177, 121] on button "3 . faim" at bounding box center [127, 129] width 114 height 27
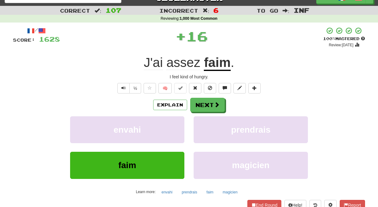
click at [177, 121] on button "envahi" at bounding box center [127, 129] width 114 height 27
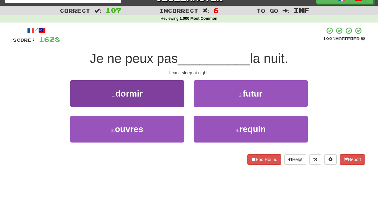
click at [180, 102] on button "1 . dormir" at bounding box center [127, 93] width 114 height 27
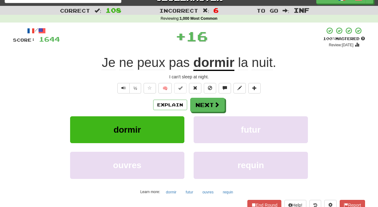
click at [193, 105] on button "Next" at bounding box center [207, 105] width 35 height 14
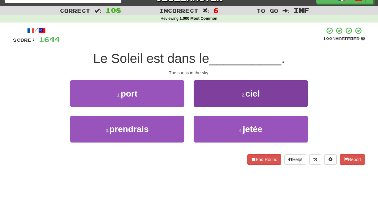
click at [201, 104] on button "2 . ciel" at bounding box center [250, 93] width 114 height 27
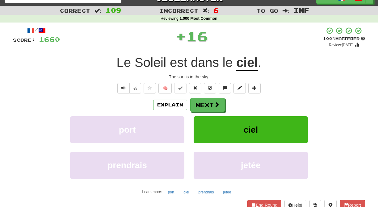
click at [201, 104] on button "Next" at bounding box center [207, 105] width 35 height 14
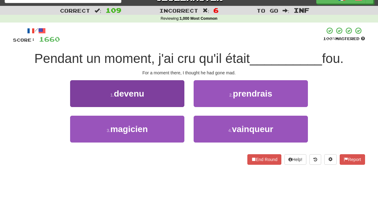
click at [178, 102] on button "1 . devenu" at bounding box center [127, 93] width 114 height 27
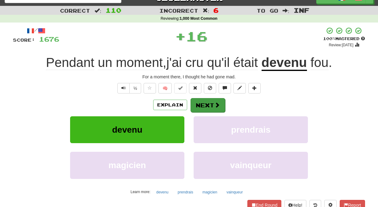
click at [195, 104] on button "Next" at bounding box center [207, 105] width 35 height 14
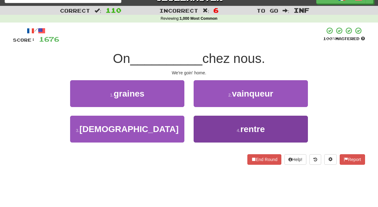
click at [197, 122] on button "4 . rentre" at bounding box center [250, 129] width 114 height 27
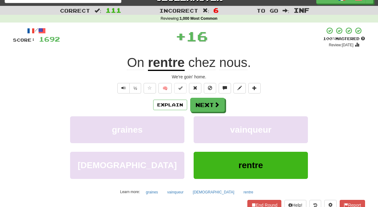
click at [197, 122] on button "vainqueur" at bounding box center [250, 129] width 114 height 27
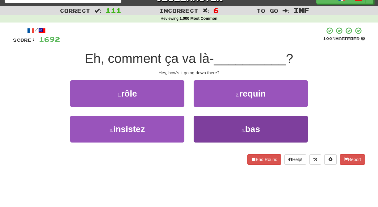
click at [197, 122] on button "4 . bas" at bounding box center [250, 129] width 114 height 27
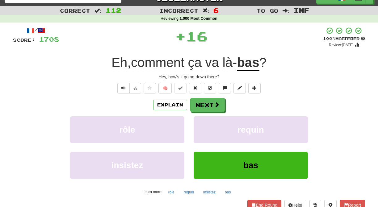
click at [197, 122] on button "requin" at bounding box center [250, 129] width 114 height 27
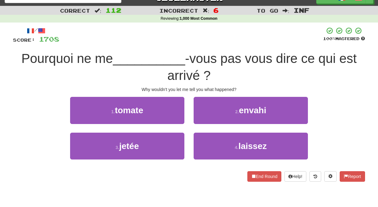
click at [201, 130] on div "2 . envahi" at bounding box center [250, 114] width 123 height 35
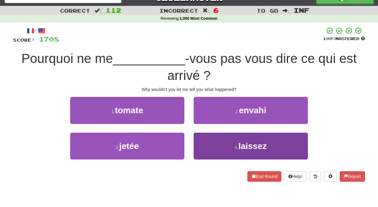
click at [201, 138] on button "4 . laissez" at bounding box center [250, 146] width 114 height 27
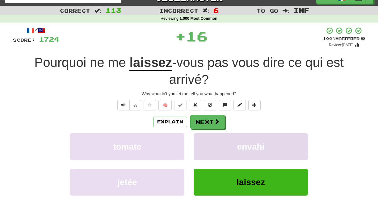
click at [201, 137] on button "envahi" at bounding box center [250, 146] width 114 height 27
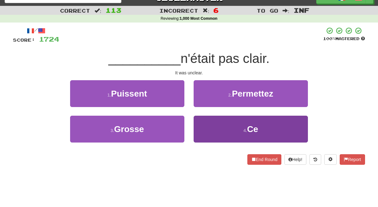
click at [202, 131] on button "4 . Ce" at bounding box center [250, 129] width 114 height 27
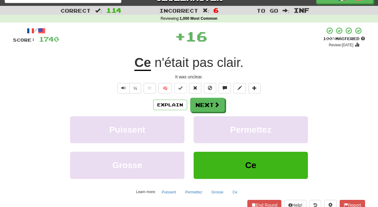
click at [202, 131] on button "Permettez" at bounding box center [250, 129] width 114 height 27
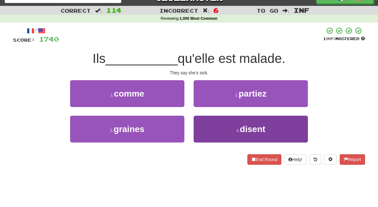
click at [200, 126] on button "4 . disent" at bounding box center [250, 129] width 114 height 27
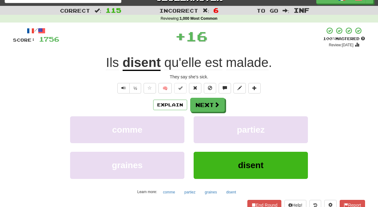
click at [200, 126] on button "partiez" at bounding box center [250, 129] width 114 height 27
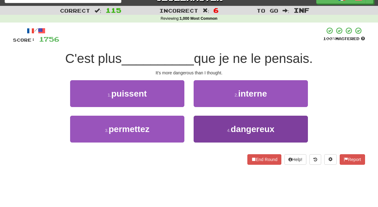
click at [200, 127] on button "4 . dangereux" at bounding box center [250, 129] width 114 height 27
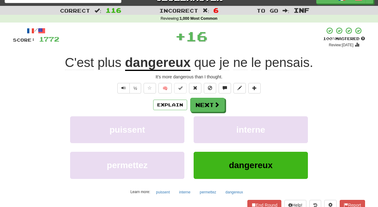
click at [200, 127] on button "interne" at bounding box center [250, 129] width 114 height 27
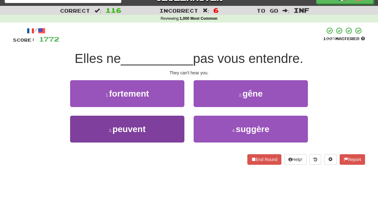
click at [173, 119] on button "3 . peuvent" at bounding box center [127, 129] width 114 height 27
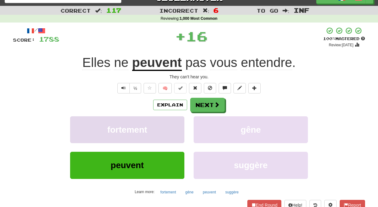
click at [173, 119] on button "fortement" at bounding box center [127, 129] width 114 height 27
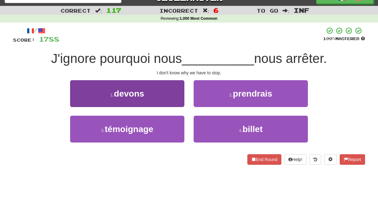
click at [176, 105] on button "1 . devons" at bounding box center [127, 93] width 114 height 27
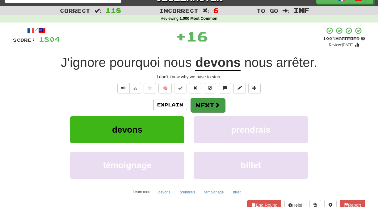
click at [200, 104] on button "Next" at bounding box center [207, 105] width 35 height 14
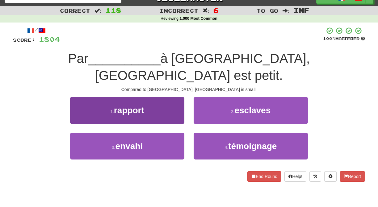
click at [175, 102] on button "1 . rapport" at bounding box center [127, 110] width 114 height 27
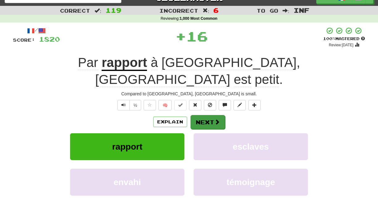
click at [204, 115] on button "Next" at bounding box center [207, 122] width 35 height 14
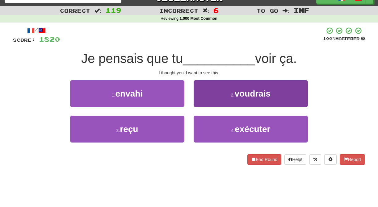
click at [200, 101] on button "2 . voudrais" at bounding box center [250, 93] width 114 height 27
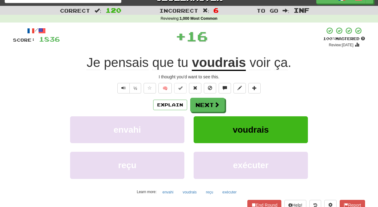
click at [200, 102] on button "Next" at bounding box center [207, 105] width 35 height 14
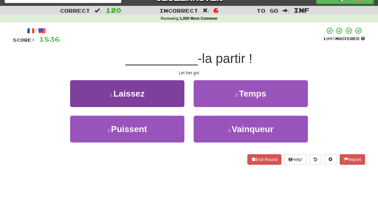
click at [174, 100] on button "1 . Laissez" at bounding box center [127, 93] width 114 height 27
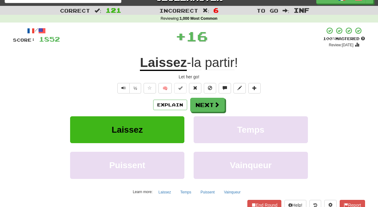
click at [198, 105] on button "Next" at bounding box center [207, 105] width 35 height 14
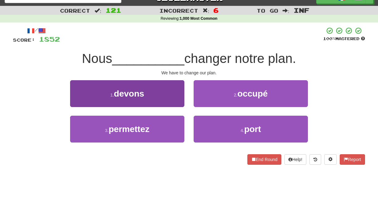
click at [179, 102] on button "1 . devons" at bounding box center [127, 93] width 114 height 27
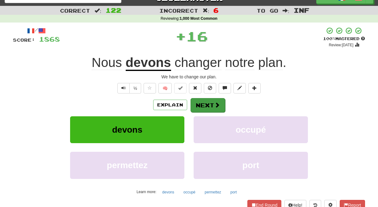
click at [199, 106] on button "Next" at bounding box center [207, 105] width 35 height 14
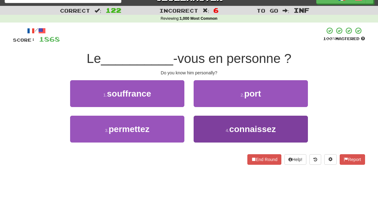
click at [208, 127] on button "4 . connaissez" at bounding box center [250, 129] width 114 height 27
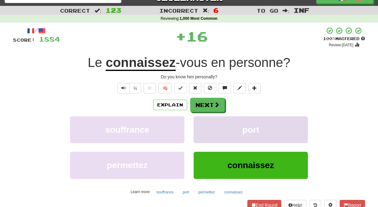
click at [208, 126] on button "port" at bounding box center [250, 129] width 114 height 27
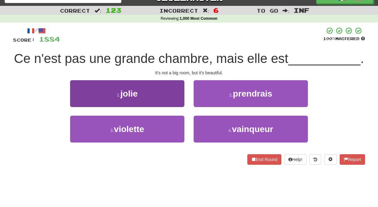
click at [176, 98] on button "1 . jolie" at bounding box center [127, 93] width 114 height 27
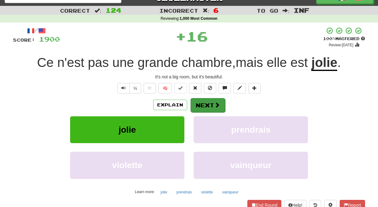
click at [200, 104] on button "Next" at bounding box center [207, 105] width 35 height 14
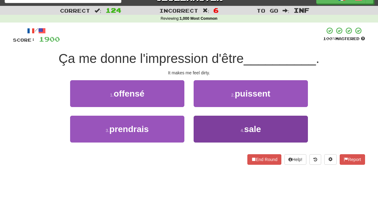
click at [201, 119] on button "4 . sale" at bounding box center [250, 129] width 114 height 27
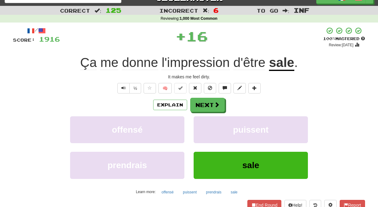
click at [201, 119] on button "puissent" at bounding box center [250, 129] width 114 height 27
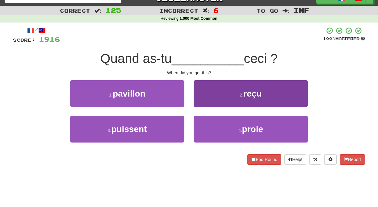
click at [202, 101] on button "2 . reçu" at bounding box center [250, 93] width 114 height 27
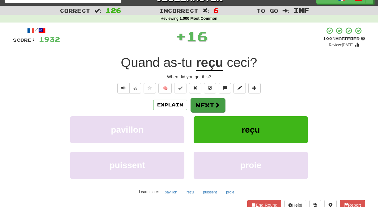
click at [202, 102] on button "Next" at bounding box center [207, 105] width 35 height 14
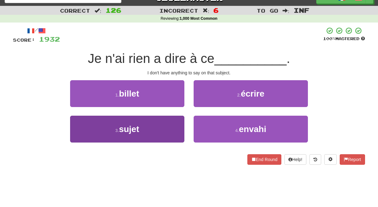
click at [178, 124] on button "3 . sujet" at bounding box center [127, 129] width 114 height 27
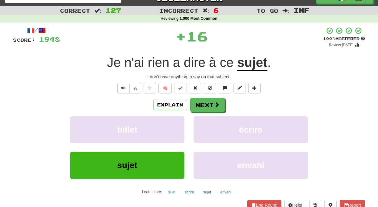
click at [178, 124] on button "billet" at bounding box center [127, 129] width 114 height 27
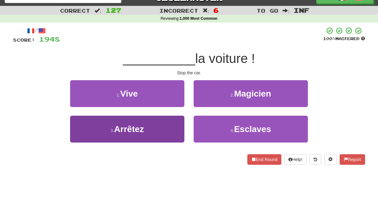
click at [175, 125] on button "3 . Arrêtez" at bounding box center [127, 129] width 114 height 27
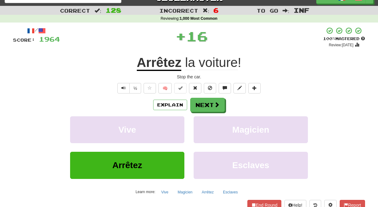
click at [175, 125] on button "Vive" at bounding box center [127, 129] width 114 height 27
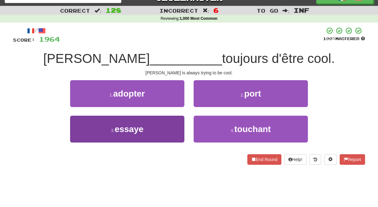
click at [175, 128] on button "3 . essaye" at bounding box center [127, 129] width 114 height 27
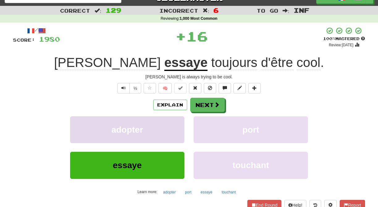
click at [175, 128] on button "adopter" at bounding box center [127, 129] width 114 height 27
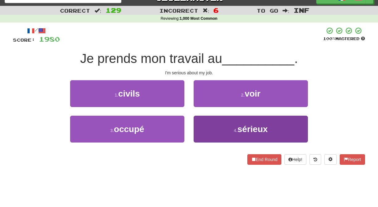
click at [207, 122] on button "4 . sérieux" at bounding box center [250, 129] width 114 height 27
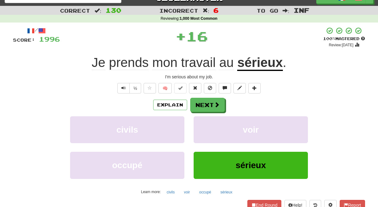
click at [207, 122] on button "voir" at bounding box center [250, 129] width 114 height 27
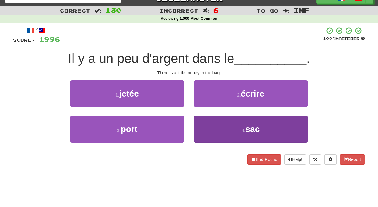
click at [204, 124] on button "4 . sac" at bounding box center [250, 129] width 114 height 27
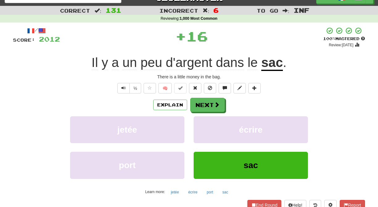
click at [204, 124] on button "écrire" at bounding box center [250, 129] width 114 height 27
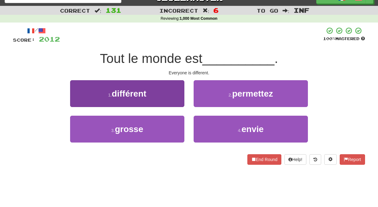
click at [168, 99] on button "1 . différent" at bounding box center [127, 93] width 114 height 27
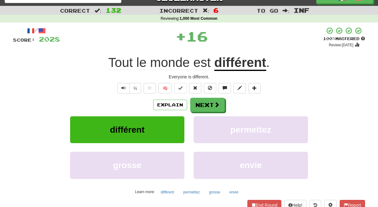
click at [188, 103] on div "Explain Next" at bounding box center [189, 105] width 352 height 14
click at [195, 103] on button "Next" at bounding box center [207, 105] width 35 height 14
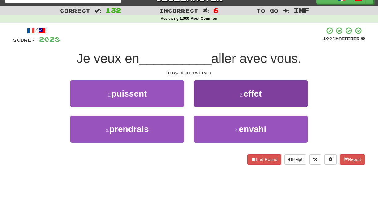
click at [199, 103] on button "2 . effet" at bounding box center [250, 93] width 114 height 27
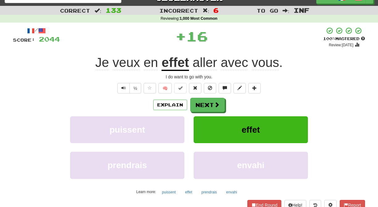
click at [199, 103] on button "Next" at bounding box center [207, 105] width 35 height 14
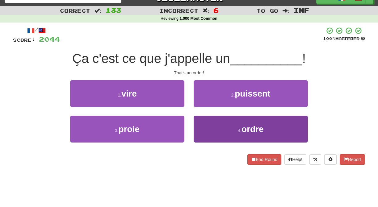
click at [202, 121] on button "4 . ordre" at bounding box center [250, 129] width 114 height 27
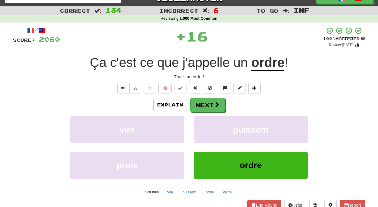
click at [202, 121] on button "puissent" at bounding box center [250, 129] width 114 height 27
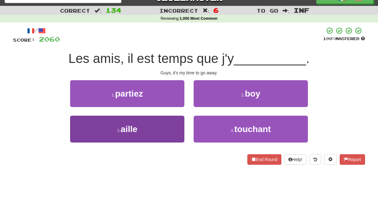
click at [164, 120] on button "3 . aille" at bounding box center [127, 129] width 114 height 27
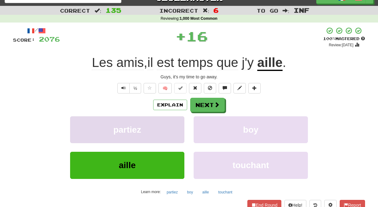
click at [164, 119] on button "partiez" at bounding box center [127, 129] width 114 height 27
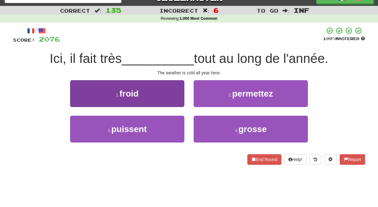
click at [175, 102] on button "1 . froid" at bounding box center [127, 93] width 114 height 27
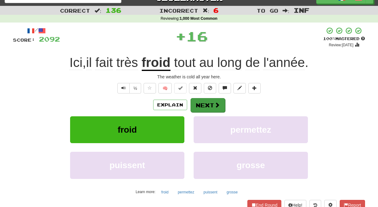
click at [195, 106] on button "Next" at bounding box center [207, 105] width 35 height 14
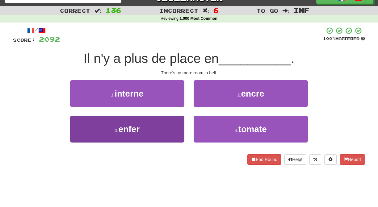
click at [160, 125] on button "3 . enfer" at bounding box center [127, 129] width 114 height 27
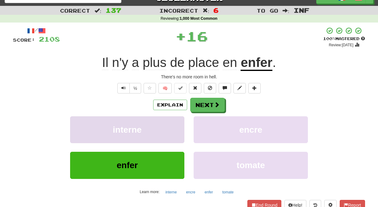
click at [161, 124] on button "interne" at bounding box center [127, 129] width 114 height 27
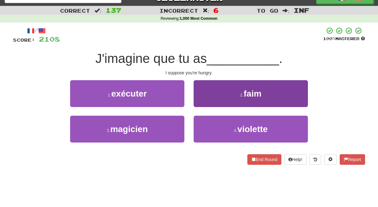
click at [206, 103] on button "2 . faim" at bounding box center [250, 93] width 114 height 27
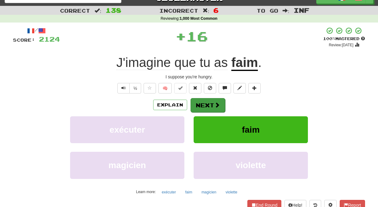
click at [206, 103] on button "Next" at bounding box center [207, 105] width 35 height 14
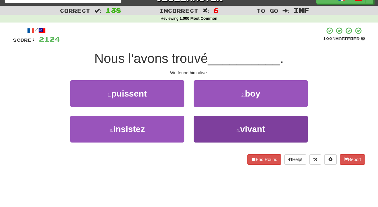
click at [208, 125] on button "4 . vivant" at bounding box center [250, 129] width 114 height 27
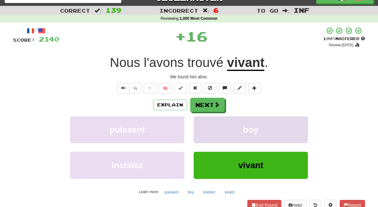
click at [208, 125] on button "boy" at bounding box center [250, 129] width 114 height 27
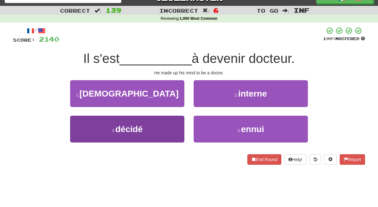
click at [171, 124] on button "3 . décidé" at bounding box center [127, 129] width 114 height 27
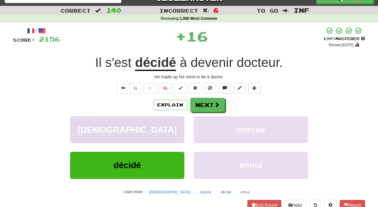
click at [171, 124] on button "rabbin" at bounding box center [127, 129] width 114 height 27
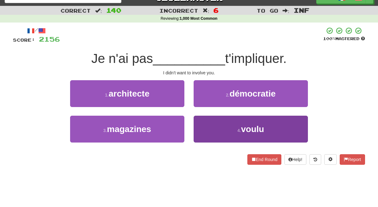
click at [200, 124] on button "4 . voulu" at bounding box center [250, 129] width 114 height 27
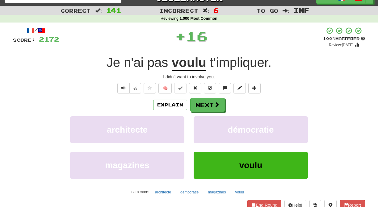
click at [200, 124] on button "démocratie" at bounding box center [250, 129] width 114 height 27
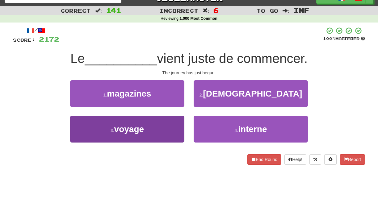
click at [178, 123] on button "3 . voyage" at bounding box center [127, 129] width 114 height 27
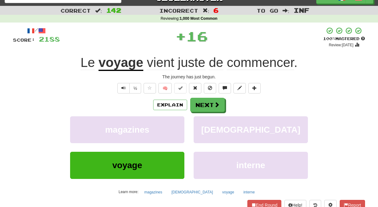
click at [178, 123] on button "magazines" at bounding box center [127, 129] width 114 height 27
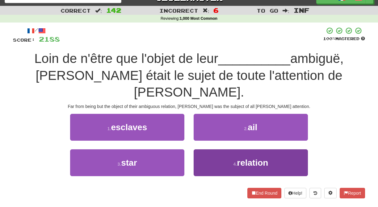
click at [203, 149] on button "4 . relation" at bounding box center [250, 162] width 114 height 27
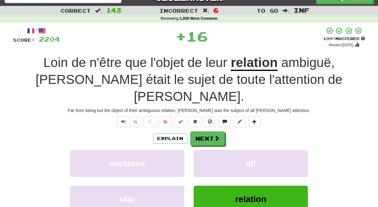
click at [203, 150] on button "ail" at bounding box center [250, 163] width 114 height 27
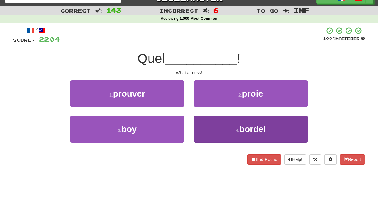
click at [201, 130] on button "4 . bordel" at bounding box center [250, 129] width 114 height 27
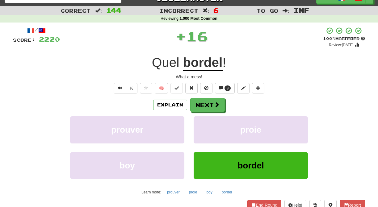
click at [201, 130] on button "proie" at bounding box center [250, 129] width 114 height 27
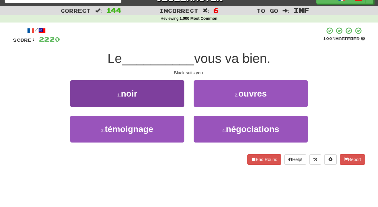
click at [170, 98] on button "1 . noir" at bounding box center [127, 93] width 114 height 27
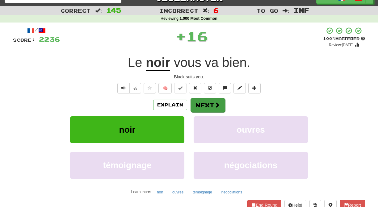
click at [192, 104] on button "Next" at bounding box center [207, 105] width 35 height 14
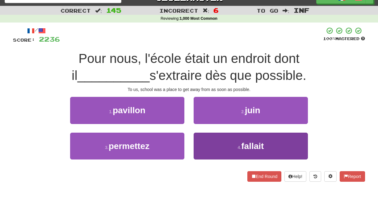
click at [203, 138] on button "4 . fallait" at bounding box center [250, 146] width 114 height 27
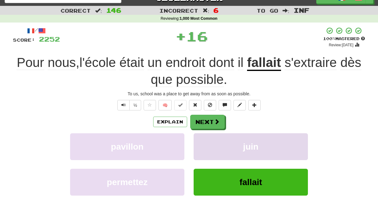
click at [204, 138] on button "juin" at bounding box center [250, 146] width 114 height 27
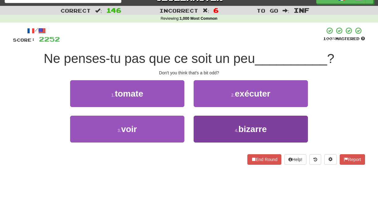
click at [203, 129] on button "4 . bizarre" at bounding box center [250, 129] width 114 height 27
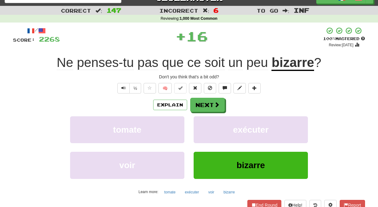
click at [203, 129] on button "exécuter" at bounding box center [250, 129] width 114 height 27
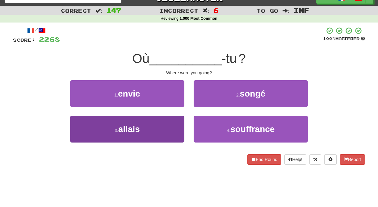
click at [176, 121] on button "3 . allais" at bounding box center [127, 129] width 114 height 27
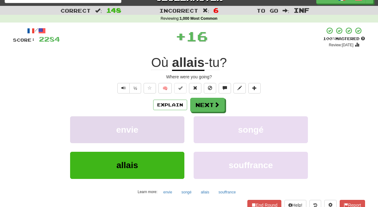
click at [175, 122] on button "envie" at bounding box center [127, 129] width 114 height 27
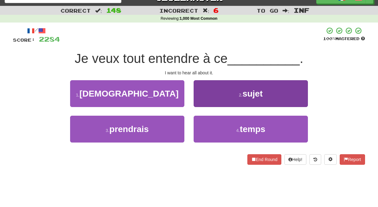
click at [196, 102] on button "2 . sujet" at bounding box center [250, 93] width 114 height 27
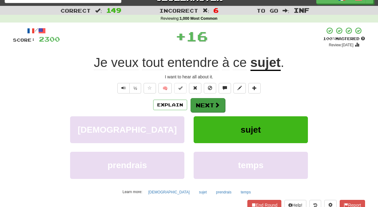
click at [197, 103] on button "Next" at bounding box center [207, 105] width 35 height 14
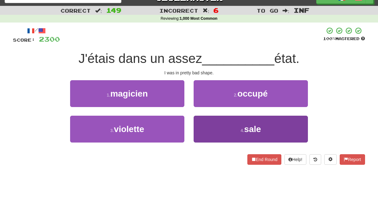
click at [200, 119] on button "4 . sale" at bounding box center [250, 129] width 114 height 27
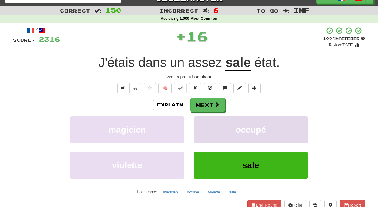
click at [200, 119] on button "occupé" at bounding box center [250, 129] width 114 height 27
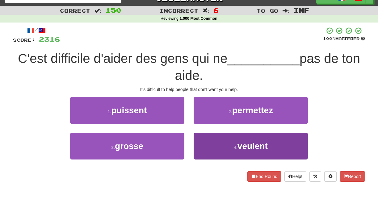
click at [203, 140] on button "4 . veulent" at bounding box center [250, 146] width 114 height 27
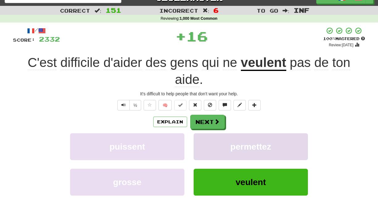
click at [203, 139] on button "permettez" at bounding box center [250, 146] width 114 height 27
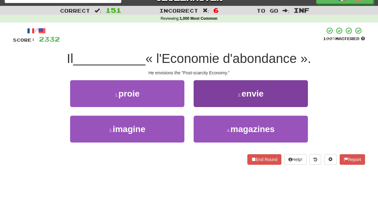
click at [200, 104] on button "2 . envie" at bounding box center [250, 93] width 114 height 27
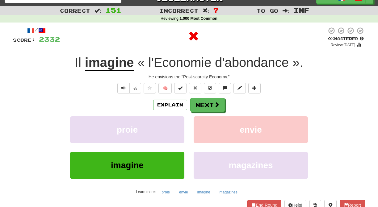
click at [200, 104] on button "Next" at bounding box center [207, 105] width 35 height 14
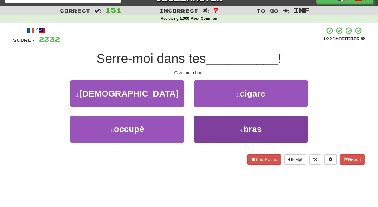
click at [202, 127] on button "4 . bras" at bounding box center [250, 129] width 114 height 27
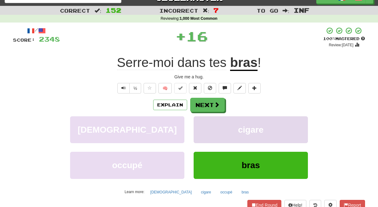
click at [202, 127] on button "cigare" at bounding box center [250, 129] width 114 height 27
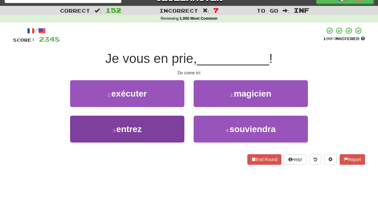
click at [175, 128] on button "3 . entrez" at bounding box center [127, 129] width 114 height 27
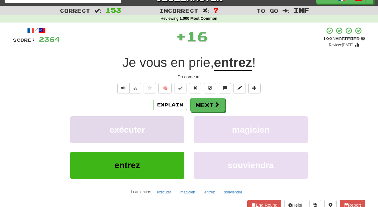
click at [175, 127] on button "exécuter" at bounding box center [127, 129] width 114 height 27
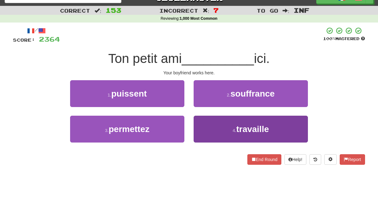
click at [208, 124] on button "4 . travaille" at bounding box center [250, 129] width 114 height 27
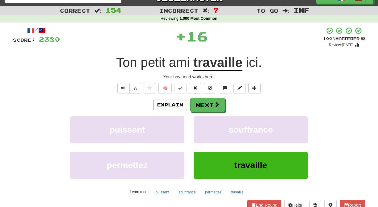
click at [208, 124] on button "souffrance" at bounding box center [250, 129] width 114 height 27
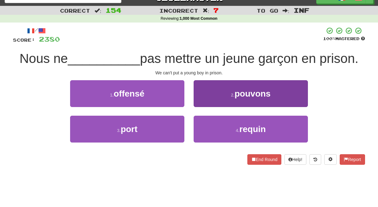
click at [200, 102] on button "2 . pouvons" at bounding box center [250, 93] width 114 height 27
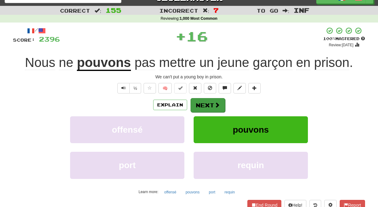
click at [201, 103] on button "Next" at bounding box center [207, 105] width 35 height 14
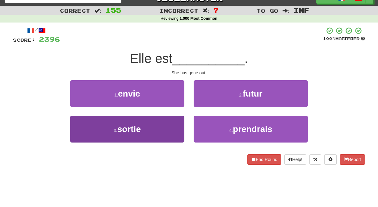
click at [175, 127] on button "3 . sortie" at bounding box center [127, 129] width 114 height 27
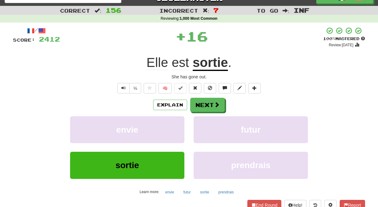
click at [175, 127] on button "envie" at bounding box center [127, 129] width 114 height 27
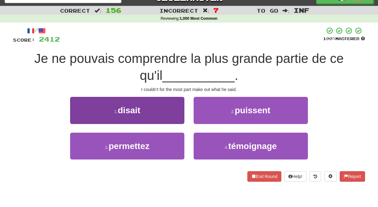
click at [178, 115] on button "1 . disait" at bounding box center [127, 110] width 114 height 27
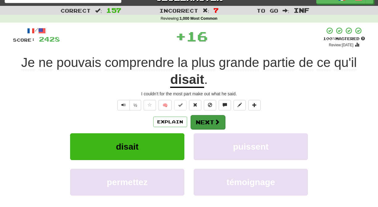
click at [193, 118] on button "Next" at bounding box center [207, 122] width 35 height 14
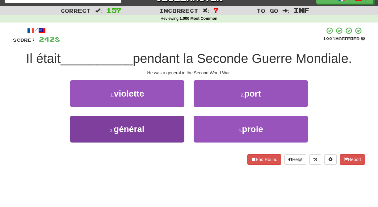
click at [171, 128] on button "3 . général" at bounding box center [127, 129] width 114 height 27
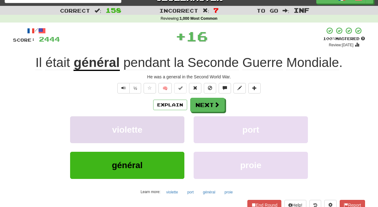
click at [172, 127] on button "violette" at bounding box center [127, 129] width 114 height 27
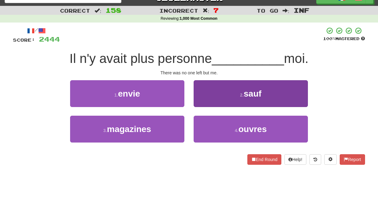
click at [200, 99] on button "2 . sauf" at bounding box center [250, 93] width 114 height 27
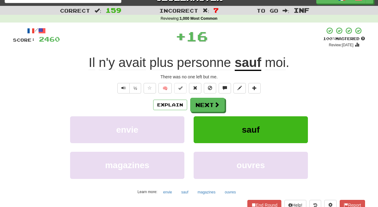
click at [200, 102] on button "Next" at bounding box center [207, 105] width 35 height 14
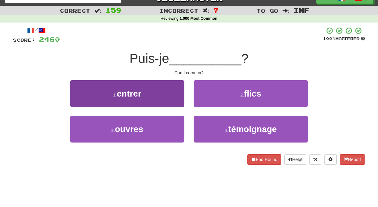
click at [181, 101] on button "1 . entrer" at bounding box center [127, 93] width 114 height 27
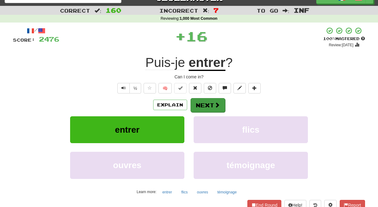
click at [201, 105] on button "Next" at bounding box center [207, 105] width 35 height 14
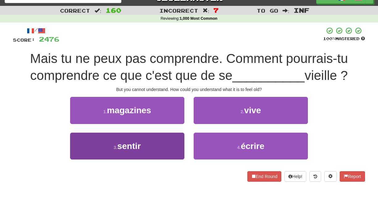
click at [176, 136] on button "3 . sentir" at bounding box center [127, 146] width 114 height 27
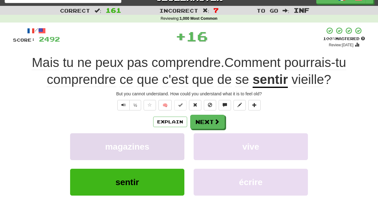
click at [177, 136] on button "magazines" at bounding box center [127, 146] width 114 height 27
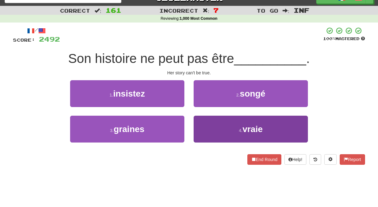
click at [200, 127] on button "4 . vraie" at bounding box center [250, 129] width 114 height 27
click at [200, 107] on button "2 . songé" at bounding box center [250, 93] width 114 height 27
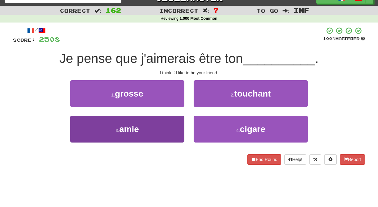
click at [181, 123] on button "3 . amie" at bounding box center [127, 129] width 114 height 27
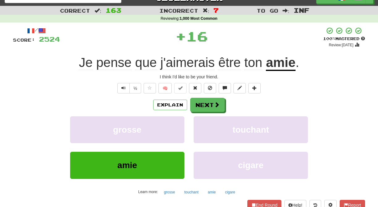
click at [181, 123] on button "grosse" at bounding box center [127, 129] width 114 height 27
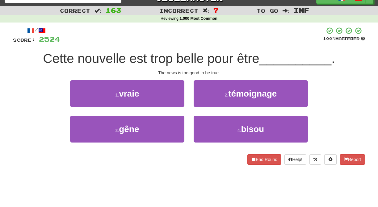
drag, startPoint x: 184, startPoint y: 105, endPoint x: 196, endPoint y: 107, distance: 12.3
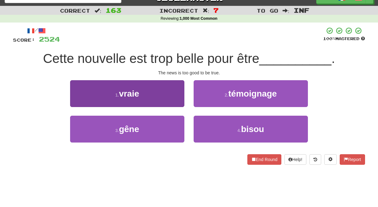
click at [182, 101] on button "1 . vraie" at bounding box center [127, 93] width 114 height 27
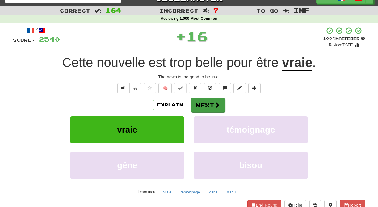
click at [201, 104] on button "Next" at bounding box center [207, 105] width 35 height 14
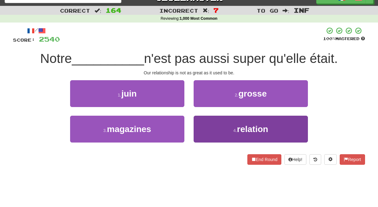
click at [207, 125] on button "4 . relation" at bounding box center [250, 129] width 114 height 27
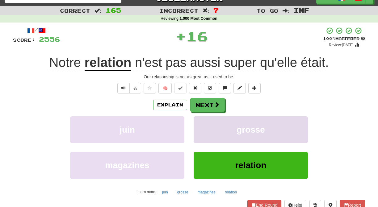
click at [206, 125] on button "grosse" at bounding box center [250, 129] width 114 height 27
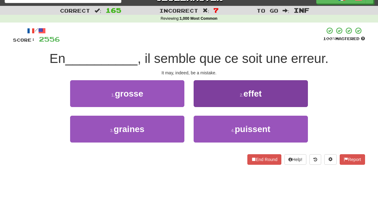
click at [203, 99] on button "2 . effet" at bounding box center [250, 93] width 114 height 27
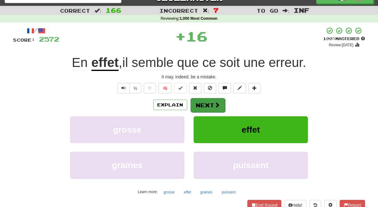
click at [205, 104] on button "Next" at bounding box center [207, 105] width 35 height 14
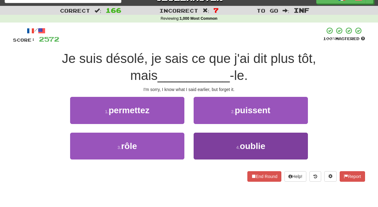
click at [205, 139] on button "4 . oublie" at bounding box center [250, 146] width 114 height 27
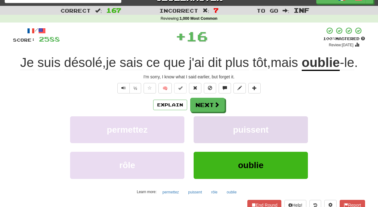
click at [205, 138] on button "puissent" at bounding box center [250, 129] width 114 height 27
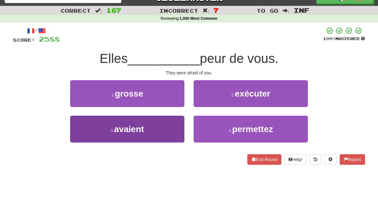
click at [174, 125] on button "3 . avaient" at bounding box center [127, 129] width 114 height 27
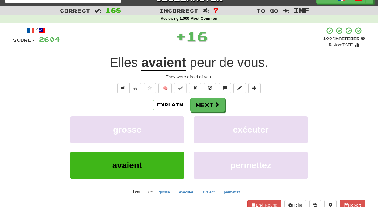
click at [174, 125] on button "grosse" at bounding box center [127, 129] width 114 height 27
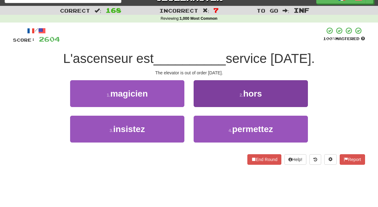
click at [203, 102] on button "2 . hors" at bounding box center [250, 93] width 114 height 27
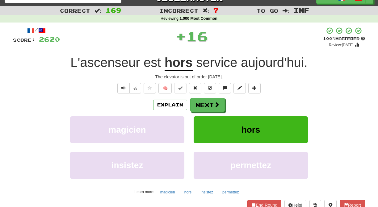
click at [203, 102] on button "Next" at bounding box center [207, 105] width 35 height 14
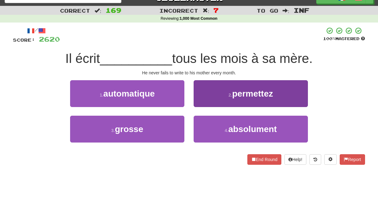
click at [210, 128] on button "4 . absolument" at bounding box center [250, 129] width 114 height 27
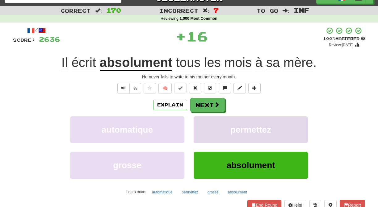
click at [210, 127] on button "permettez" at bounding box center [250, 129] width 114 height 27
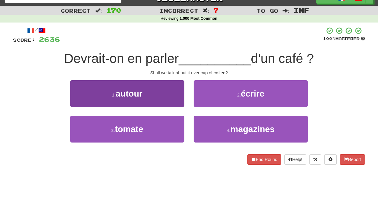
click at [181, 101] on button "1 . autour" at bounding box center [127, 93] width 114 height 27
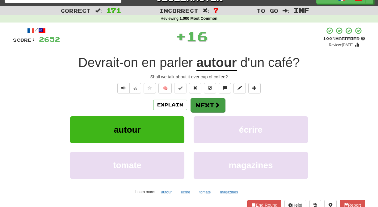
click at [204, 104] on button "Next" at bounding box center [207, 105] width 35 height 14
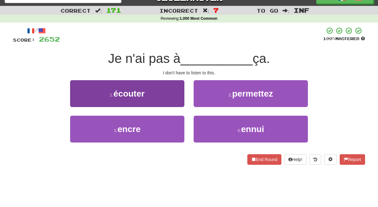
click at [180, 97] on button "1 . écouter" at bounding box center [127, 93] width 114 height 27
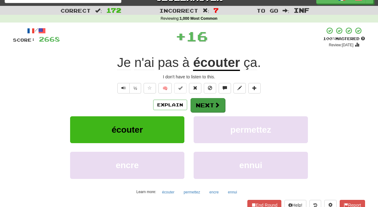
click at [196, 102] on button "Next" at bounding box center [207, 105] width 35 height 14
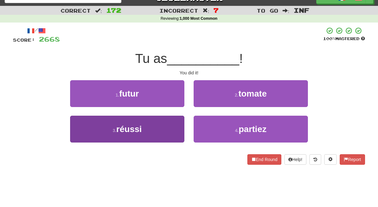
click at [176, 126] on button "3 . réussi" at bounding box center [127, 129] width 114 height 27
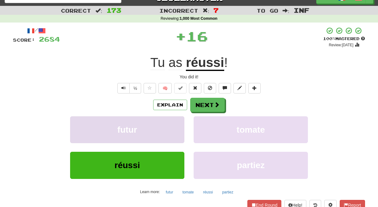
click at [176, 126] on button "futur" at bounding box center [127, 129] width 114 height 27
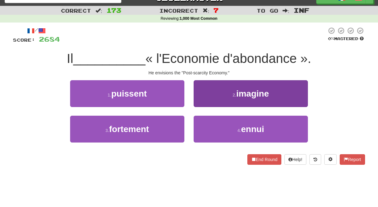
click at [200, 106] on button "2 . imagine" at bounding box center [250, 93] width 114 height 27
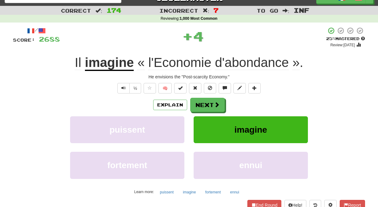
click at [200, 106] on button "Next" at bounding box center [207, 105] width 35 height 14
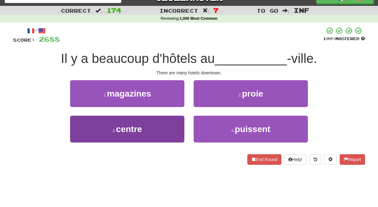
click at [173, 127] on button "3 . centre" at bounding box center [127, 129] width 114 height 27
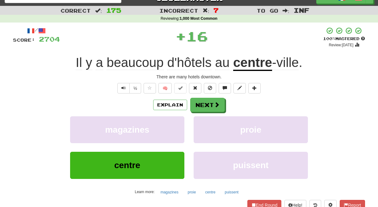
click at [173, 127] on button "magazines" at bounding box center [127, 129] width 114 height 27
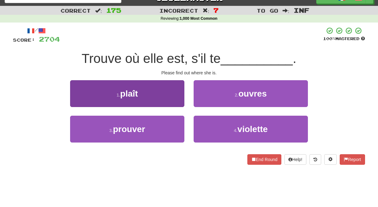
click at [175, 98] on button "1 . plaît" at bounding box center [127, 93] width 114 height 27
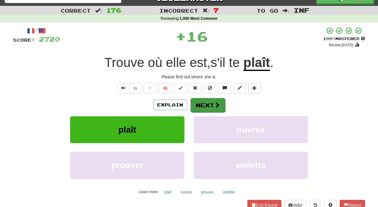
click at [200, 103] on button "Next" at bounding box center [207, 105] width 35 height 14
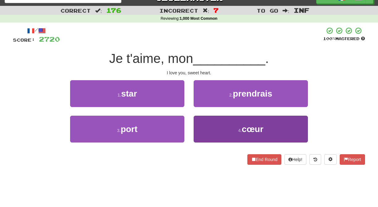
click at [204, 130] on button "4 . cœur" at bounding box center [250, 129] width 114 height 27
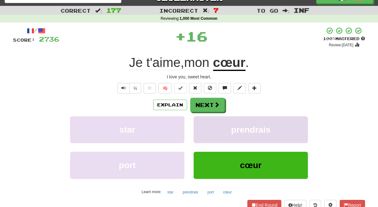
click at [204, 129] on button "prendrais" at bounding box center [250, 129] width 114 height 27
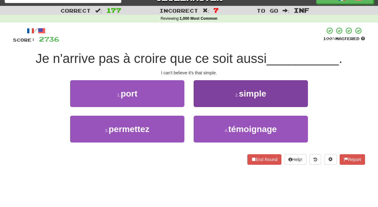
click at [202, 105] on button "2 . simple" at bounding box center [250, 93] width 114 height 27
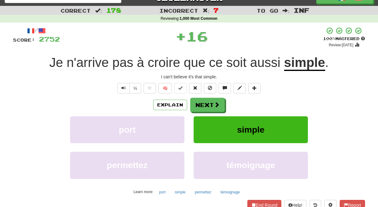
click at [202, 105] on button "Next" at bounding box center [207, 105] width 35 height 14
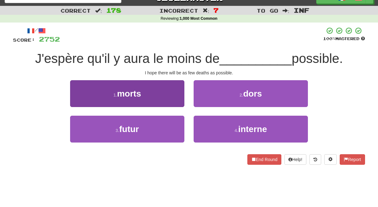
click at [175, 105] on button "1 . morts" at bounding box center [127, 93] width 114 height 27
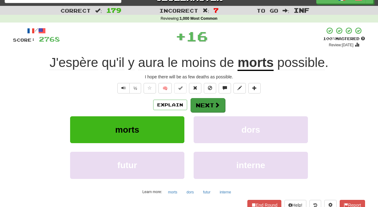
click at [198, 106] on button "Next" at bounding box center [207, 105] width 35 height 14
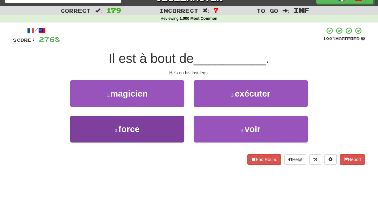
click at [169, 118] on button "3 . force" at bounding box center [127, 129] width 114 height 27
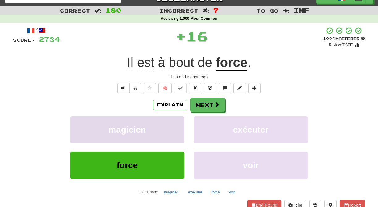
click at [174, 119] on button "magicien" at bounding box center [127, 129] width 114 height 27
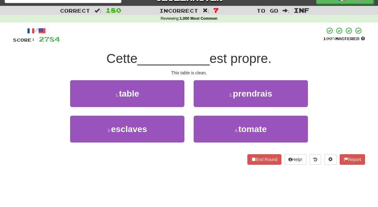
click at [186, 95] on div "1 . table" at bounding box center [126, 97] width 123 height 35
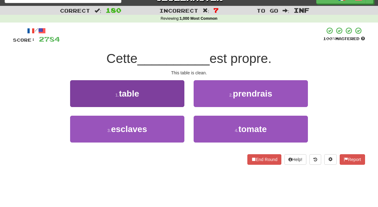
click at [181, 100] on button "1 . table" at bounding box center [127, 93] width 114 height 27
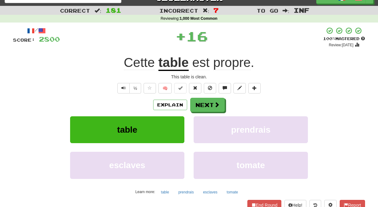
click at [200, 103] on button "Next" at bounding box center [207, 105] width 35 height 14
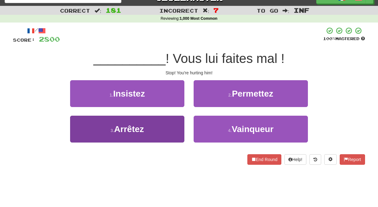
click at [179, 122] on button "3 . Arrêtez" at bounding box center [127, 129] width 114 height 27
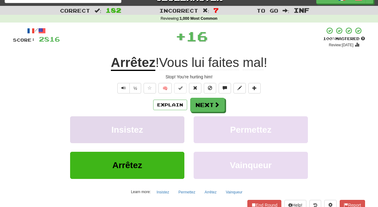
click at [178, 122] on button "Insistez" at bounding box center [127, 129] width 114 height 27
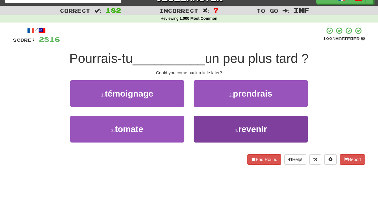
click at [201, 123] on button "4 . revenir" at bounding box center [250, 129] width 114 height 27
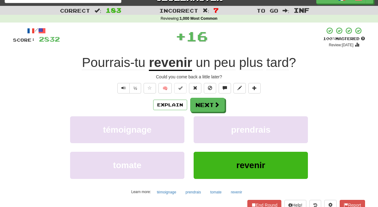
click at [201, 123] on button "prendrais" at bounding box center [250, 129] width 114 height 27
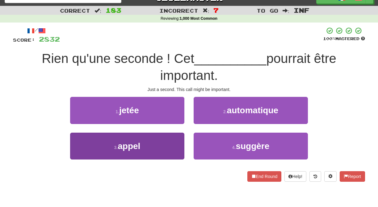
click at [177, 134] on button "3 . appel" at bounding box center [127, 146] width 114 height 27
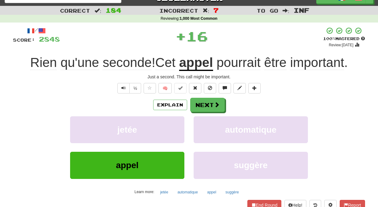
click at [177, 134] on button "jetée" at bounding box center [127, 129] width 114 height 27
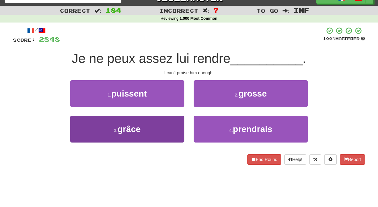
click at [176, 131] on button "3 . grâce" at bounding box center [127, 129] width 114 height 27
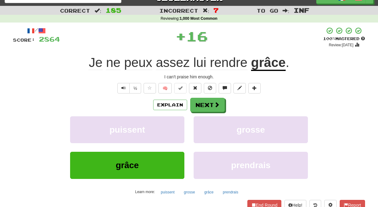
click at [176, 131] on button "puissent" at bounding box center [127, 129] width 114 height 27
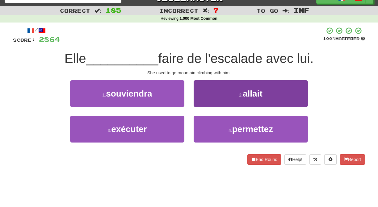
click at [204, 105] on button "2 . allait" at bounding box center [250, 93] width 114 height 27
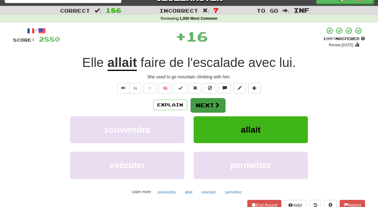
click at [201, 105] on button "Next" at bounding box center [207, 105] width 35 height 14
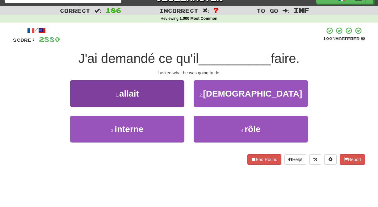
click at [181, 103] on button "1 . allait" at bounding box center [127, 93] width 114 height 27
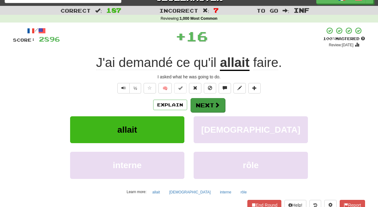
click at [205, 104] on button "Next" at bounding box center [207, 105] width 35 height 14
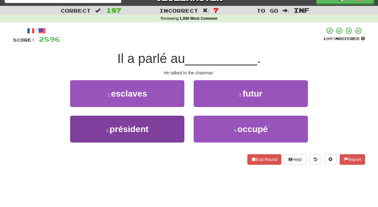
click at [171, 123] on button "3 . président" at bounding box center [127, 129] width 114 height 27
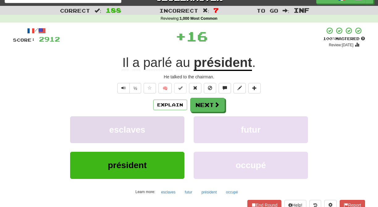
click at [172, 122] on button "esclaves" at bounding box center [127, 129] width 114 height 27
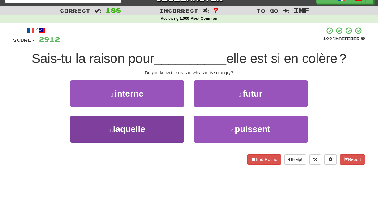
click at [179, 124] on button "3 . laquelle" at bounding box center [127, 129] width 114 height 27
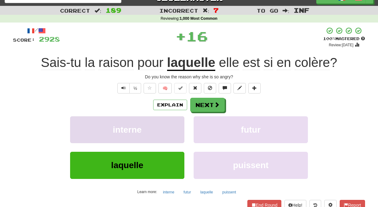
click at [178, 124] on button "interne" at bounding box center [127, 129] width 114 height 27
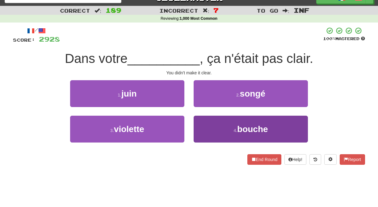
click at [200, 127] on button "4 . bouche" at bounding box center [250, 129] width 114 height 27
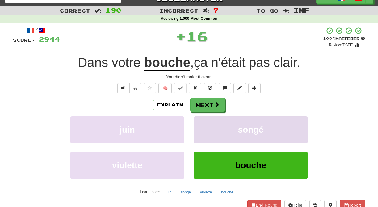
click at [201, 126] on button "songé" at bounding box center [250, 129] width 114 height 27
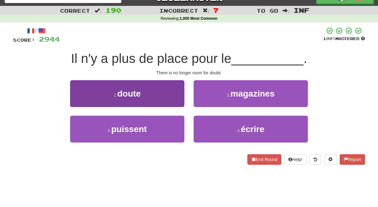
click at [177, 100] on button "1 . doute" at bounding box center [127, 93] width 114 height 27
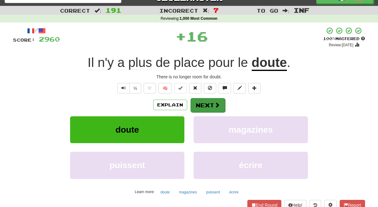
click at [198, 104] on button "Next" at bounding box center [207, 105] width 35 height 14
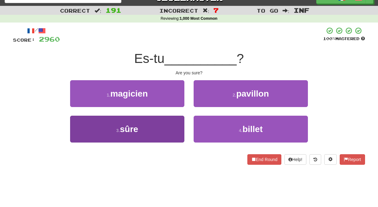
click at [175, 124] on button "3 . sûre" at bounding box center [127, 129] width 114 height 27
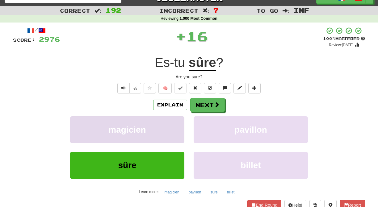
click at [175, 123] on button "magicien" at bounding box center [127, 129] width 114 height 27
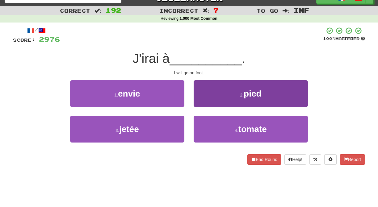
click at [202, 103] on button "2 . pied" at bounding box center [250, 93] width 114 height 27
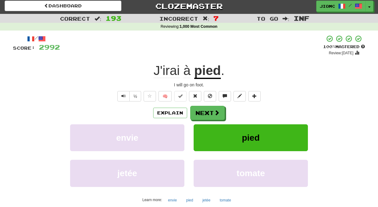
scroll to position [0, 0]
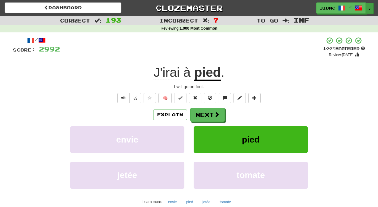
click at [369, 8] on button "Toggle Dropdown" at bounding box center [369, 8] width 8 height 11
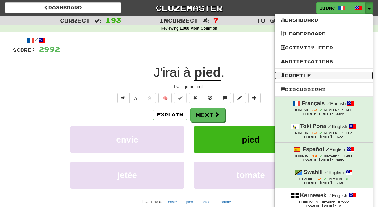
click at [315, 77] on link "Profile" at bounding box center [323, 76] width 98 height 8
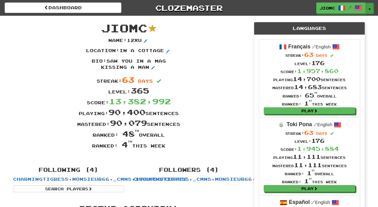
click at [369, 7] on button "Toggle Dropdown" at bounding box center [369, 8] width 8 height 11
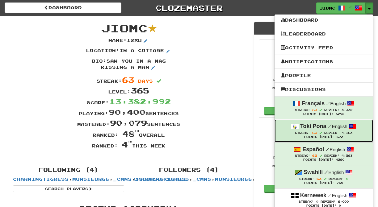
click at [343, 126] on small "/ English" at bounding box center [337, 126] width 19 height 5
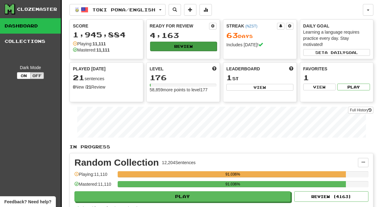
click at [196, 45] on button "Review" at bounding box center [183, 46] width 67 height 9
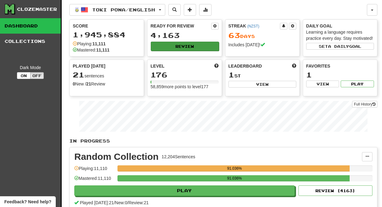
select select "********"
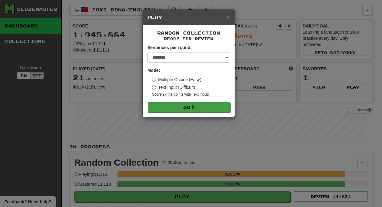
click at [180, 106] on button "Go" at bounding box center [189, 107] width 83 height 10
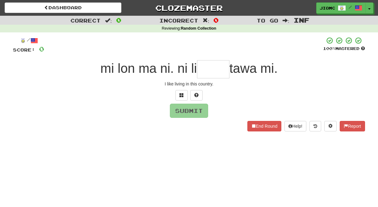
type input "*"
type input "****"
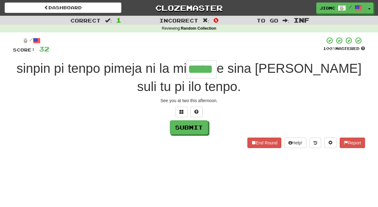
type input "*****"
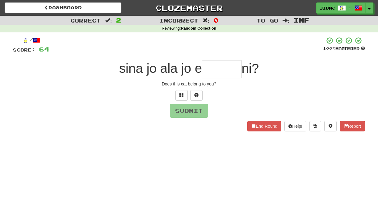
type input "*"
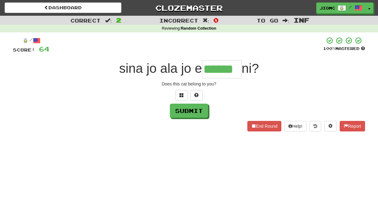
type input "******"
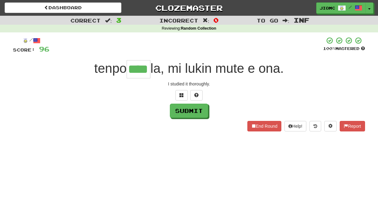
type input "****"
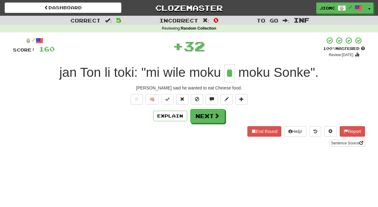
type input "*"
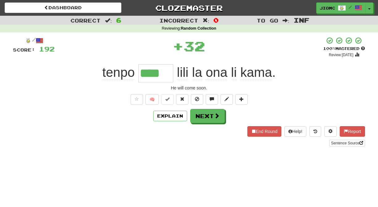
type input "****"
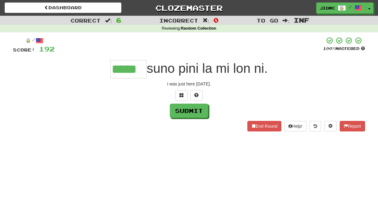
type input "*****"
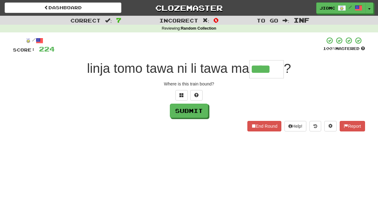
type input "****"
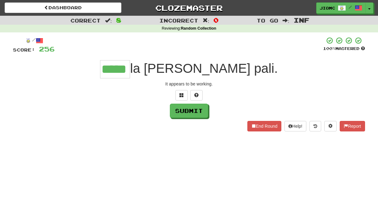
type input "*****"
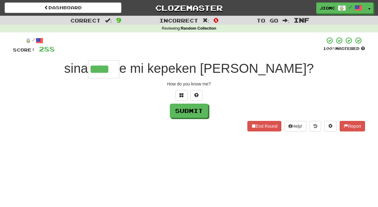
type input "****"
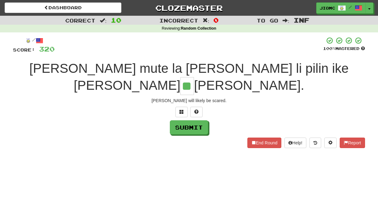
type input "**"
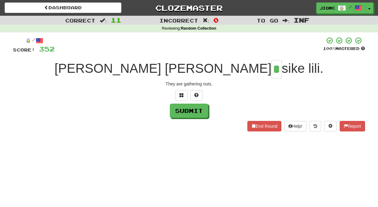
type input "*"
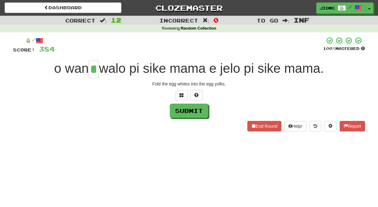
type input "*"
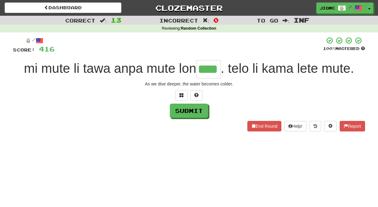
type input "****"
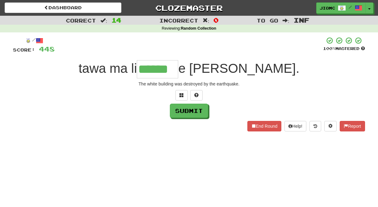
type input "******"
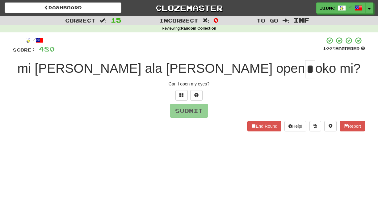
type input "*"
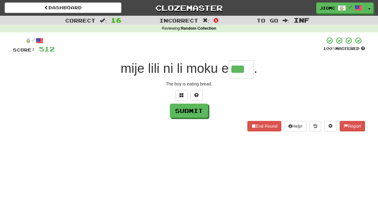
type input "***"
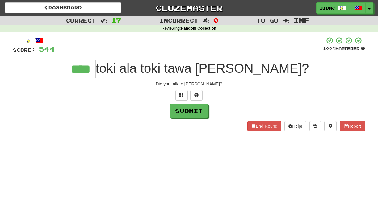
type input "****"
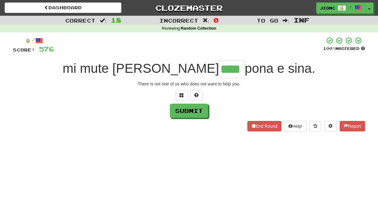
type input "****"
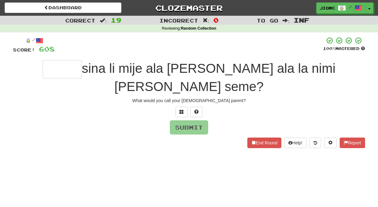
type input "*"
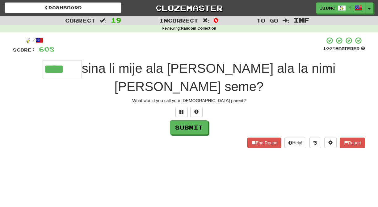
type input "****"
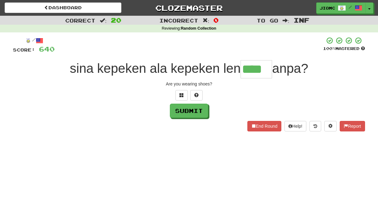
type input "****"
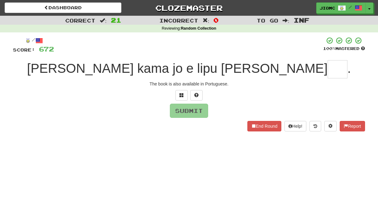
type input "*"
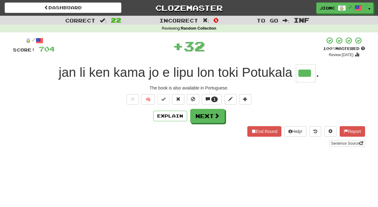
type input "***"
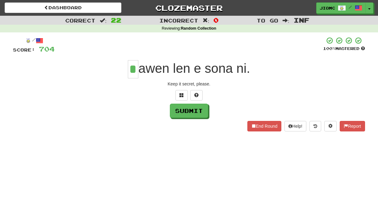
type input "*"
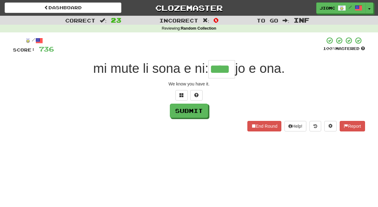
type input "****"
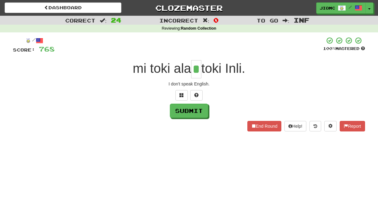
type input "*"
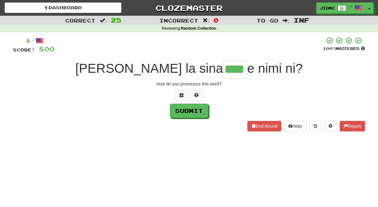
type input "****"
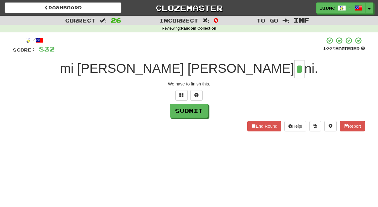
type input "*"
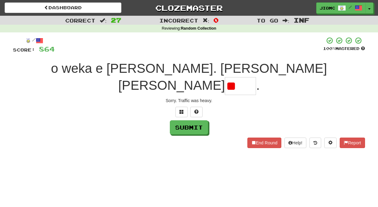
type input "*"
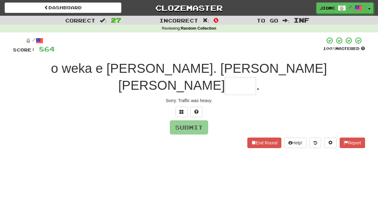
type input "*"
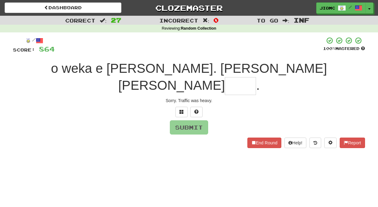
type input "*"
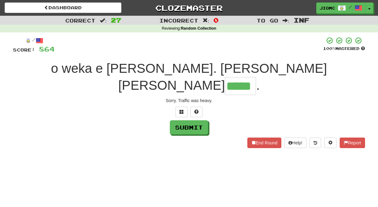
type input "*****"
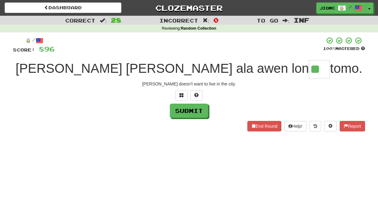
type input "**"
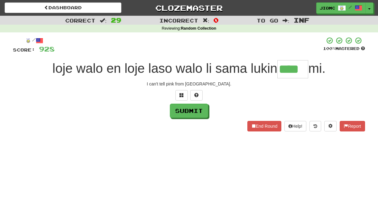
type input "****"
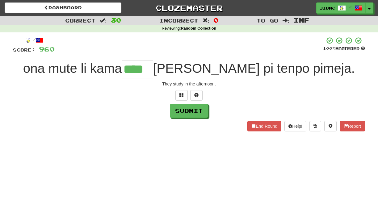
type input "****"
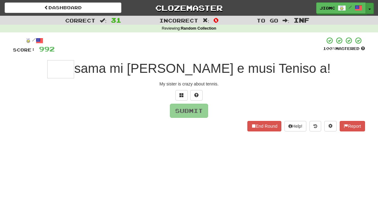
click at [368, 9] on button "Toggle Dropdown" at bounding box center [369, 8] width 8 height 11
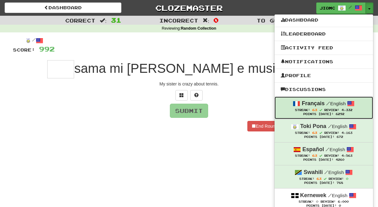
click at [326, 109] on span "Review:" at bounding box center [331, 109] width 15 height 3
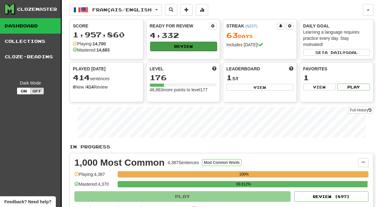
click at [168, 48] on button "Review" at bounding box center [183, 46] width 67 height 9
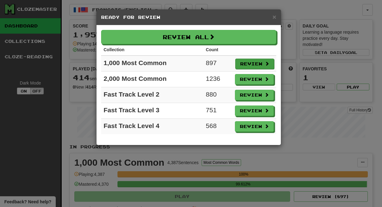
click at [240, 62] on button "Review" at bounding box center [254, 64] width 39 height 10
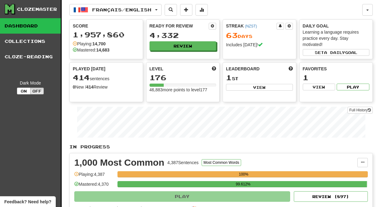
select select "********"
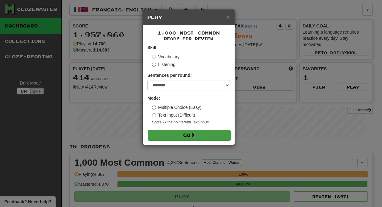
click at [176, 136] on button "Go" at bounding box center [189, 135] width 83 height 10
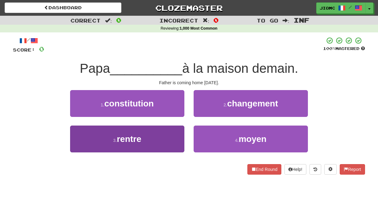
click at [160, 141] on button "3 . rentre" at bounding box center [127, 139] width 114 height 27
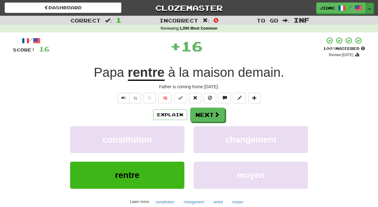
click at [369, 8] on button "Toggle Dropdown" at bounding box center [369, 8] width 8 height 11
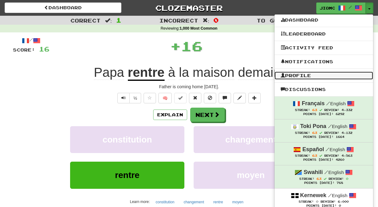
click at [311, 73] on link "Profile" at bounding box center [323, 76] width 98 height 8
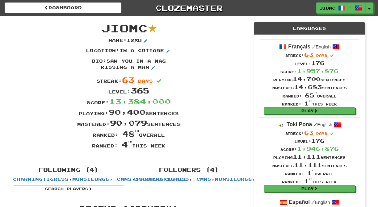
drag, startPoint x: 104, startPoint y: 26, endPoint x: 166, endPoint y: 147, distance: 135.5
click at [166, 147] on div "JioMc Name : 12xu Location : in a cottage Bio : saw you in a mag kissing a man …" at bounding box center [128, 88] width 241 height 145
click at [165, 146] on div "Ranked: 4 th this week" at bounding box center [128, 144] width 241 height 11
drag, startPoint x: 166, startPoint y: 146, endPoint x: 102, endPoint y: 27, distance: 134.8
click at [102, 27] on div "JioMc Name : 12xu Location : in a cottage Bio : saw you in a mag kissing a man …" at bounding box center [128, 88] width 241 height 145
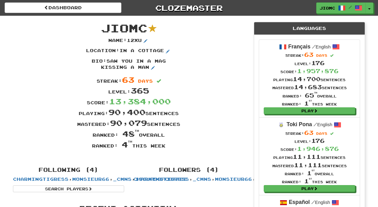
click at [102, 27] on span "JioMc" at bounding box center [124, 27] width 46 height 13
drag, startPoint x: 104, startPoint y: 26, endPoint x: 165, endPoint y: 146, distance: 135.3
click at [165, 146] on div "JioMc Name : 12xu Location : in a cottage Bio : saw you in a mag kissing a man …" at bounding box center [128, 88] width 241 height 145
click at [165, 146] on div "Ranked: 4 th this week" at bounding box center [128, 144] width 241 height 11
drag, startPoint x: 165, startPoint y: 146, endPoint x: 103, endPoint y: 29, distance: 133.0
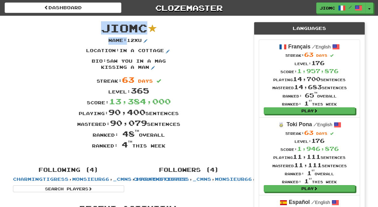
click at [103, 29] on div "JioMc Name : 12xu Location : in a cottage Bio : saw you in a mag kissing a man …" at bounding box center [128, 88] width 241 height 145
click at [103, 29] on span "JioMc" at bounding box center [124, 27] width 46 height 13
drag, startPoint x: 105, startPoint y: 25, endPoint x: 167, endPoint y: 148, distance: 137.9
click at [167, 148] on div "JioMc Name : 12xu Location : in a cottage Bio : saw you in a mag kissing a man …" at bounding box center [128, 88] width 241 height 145
click at [167, 148] on div "Ranked: 4 th this week" at bounding box center [128, 144] width 241 height 11
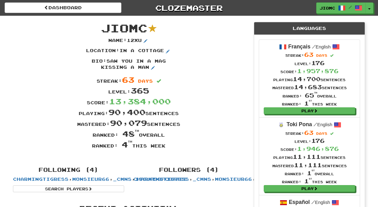
click at [166, 146] on div "Ranked: 4 th this week" at bounding box center [128, 144] width 241 height 11
drag, startPoint x: 166, startPoint y: 147, endPoint x: 104, endPoint y: 27, distance: 134.8
click at [104, 27] on div "JioMc Name : 12xu Location : in a cottage Bio : saw you in a mag kissing a man …" at bounding box center [128, 88] width 241 height 145
click at [104, 27] on span "JioMc" at bounding box center [124, 27] width 46 height 13
drag, startPoint x: 104, startPoint y: 27, endPoint x: 165, endPoint y: 148, distance: 135.6
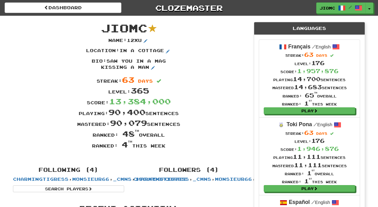
click at [165, 148] on div "JioMc Name : 12xu Location : in a cottage Bio : saw you in a mag kissing a man …" at bounding box center [128, 88] width 241 height 145
click at [166, 147] on div "Ranked: 4 th this week" at bounding box center [128, 144] width 241 height 11
drag, startPoint x: 166, startPoint y: 147, endPoint x: 102, endPoint y: 23, distance: 138.9
click at [102, 23] on div "JioMc Name : 12xu Location : in a cottage Bio : saw you in a mag kissing a man …" at bounding box center [128, 88] width 241 height 145
click at [102, 24] on span "JioMc" at bounding box center [124, 27] width 46 height 13
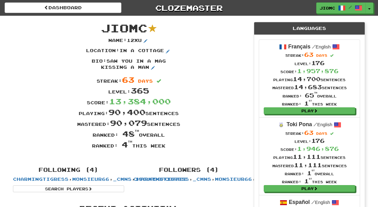
drag, startPoint x: 102, startPoint y: 25, endPoint x: 166, endPoint y: 146, distance: 137.3
click at [166, 146] on div "JioMc Name : 12xu Location : in a cottage Bio : saw you in a mag kissing a man …" at bounding box center [128, 88] width 241 height 145
click at [167, 146] on div "Ranked: 4 th this week" at bounding box center [128, 144] width 241 height 11
drag, startPoint x: 167, startPoint y: 147, endPoint x: 105, endPoint y: 28, distance: 133.9
click at [105, 28] on div "JioMc Name : 12xu Location : in a cottage Bio : saw you in a mag kissing a man …" at bounding box center [128, 88] width 241 height 145
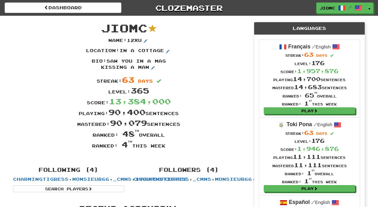
click at [104, 27] on span "JioMc" at bounding box center [124, 27] width 46 height 13
drag, startPoint x: 103, startPoint y: 26, endPoint x: 166, endPoint y: 147, distance: 136.6
click at [166, 147] on div "JioMc Name : 12xu Location : in a cottage Bio : saw you in a mag kissing a man …" at bounding box center [128, 88] width 241 height 145
click at [166, 147] on div "Ranked: 4 th this week" at bounding box center [128, 144] width 241 height 11
drag, startPoint x: 166, startPoint y: 147, endPoint x: 103, endPoint y: 29, distance: 133.3
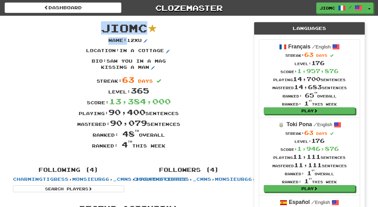
click at [103, 29] on div "JioMc Name : 12xu Location : in a cottage Bio : saw you in a mag kissing a man …" at bounding box center [128, 88] width 241 height 145
click at [104, 28] on span "JioMc" at bounding box center [124, 27] width 46 height 13
drag, startPoint x: 166, startPoint y: 147, endPoint x: 105, endPoint y: 27, distance: 134.5
click at [105, 27] on div "JioMc Name : 12xu Location : in a cottage Bio : saw you in a mag kissing a man …" at bounding box center [128, 88] width 241 height 145
click at [105, 27] on span "JioMc" at bounding box center [124, 27] width 46 height 13
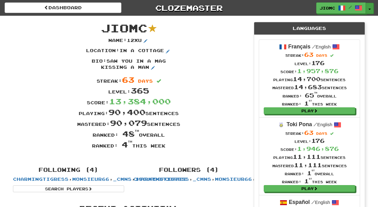
click at [371, 9] on button "Toggle Dropdown" at bounding box center [369, 8] width 8 height 11
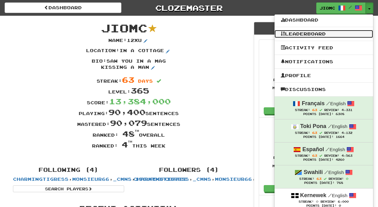
click at [316, 32] on link "Leaderboard" at bounding box center [323, 34] width 98 height 8
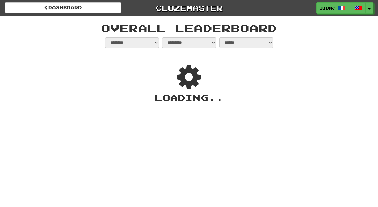
select select "**********"
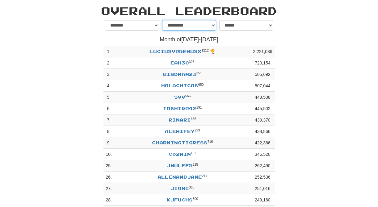
scroll to position [10, 0]
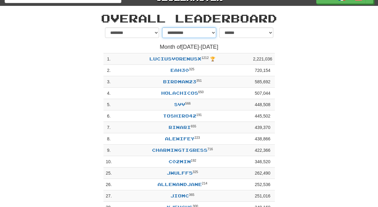
select select "********"
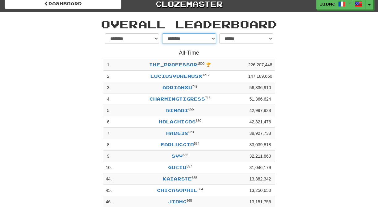
scroll to position [0, 0]
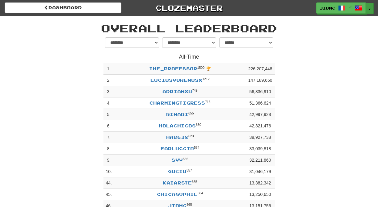
click at [369, 6] on button "Toggle Dropdown" at bounding box center [369, 8] width 8 height 11
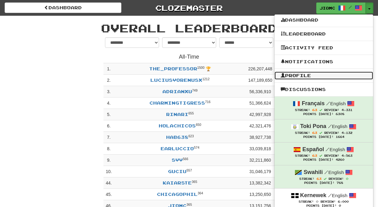
click at [310, 77] on link "Profile" at bounding box center [323, 76] width 98 height 8
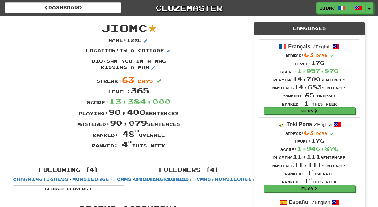
drag, startPoint x: 93, startPoint y: 77, endPoint x: 187, endPoint y: 149, distance: 117.5
click at [187, 149] on div "Name : 12xu Location : in a cottage Bio : saw you in a mag kissing a man Streak…" at bounding box center [128, 93] width 241 height 113
click at [191, 146] on div "Ranked: 4 th this week" at bounding box center [128, 144] width 241 height 11
drag, startPoint x: 190, startPoint y: 151, endPoint x: 102, endPoint y: 27, distance: 150.9
click at [102, 27] on div "JioMc Name : 12xu Location : in a cottage Bio : saw you in a mag kissing a man …" at bounding box center [128, 88] width 241 height 145
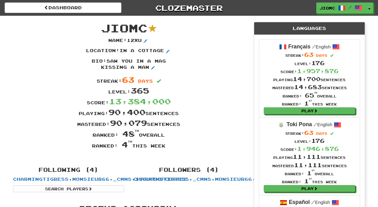
click at [102, 27] on span "JioMc" at bounding box center [124, 27] width 46 height 13
